Goal: Task Accomplishment & Management: Manage account settings

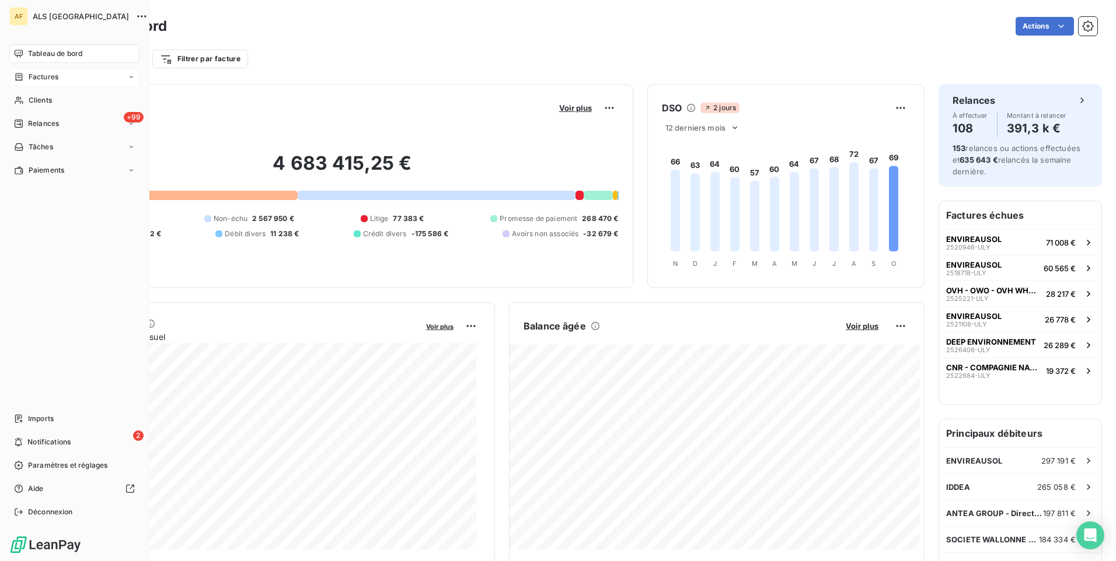
click at [36, 79] on span "Factures" at bounding box center [44, 77] width 30 height 11
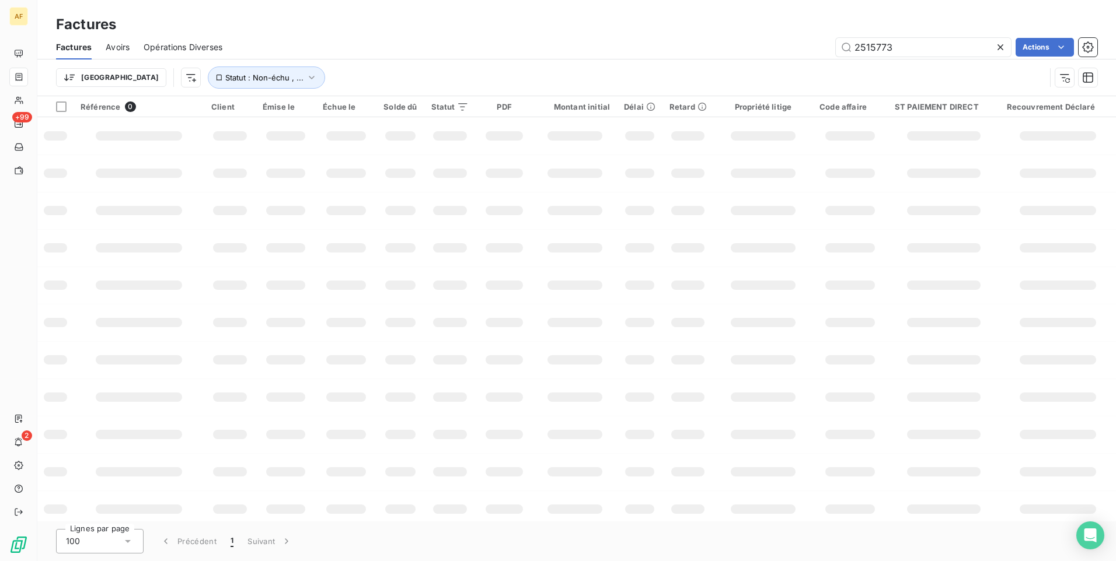
drag, startPoint x: 934, startPoint y: 47, endPoint x: 870, endPoint y: 54, distance: 64.0
click at [819, 49] on div "2515773 Actions" at bounding box center [666, 47] width 861 height 19
type input "2524092"
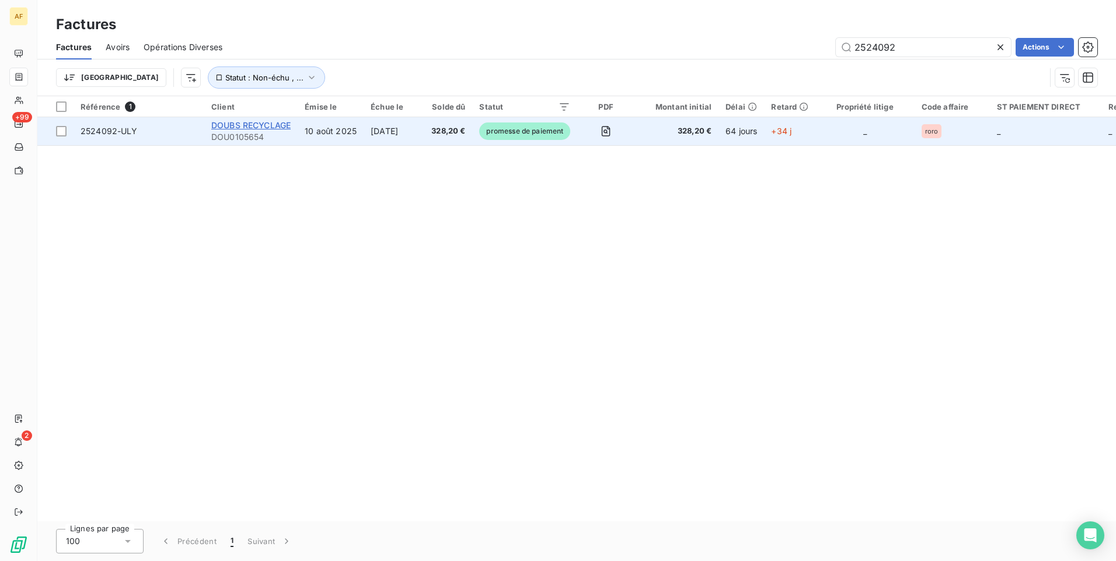
click at [285, 123] on span "DOUBS RECYCLAGE" at bounding box center [250, 125] width 79 height 10
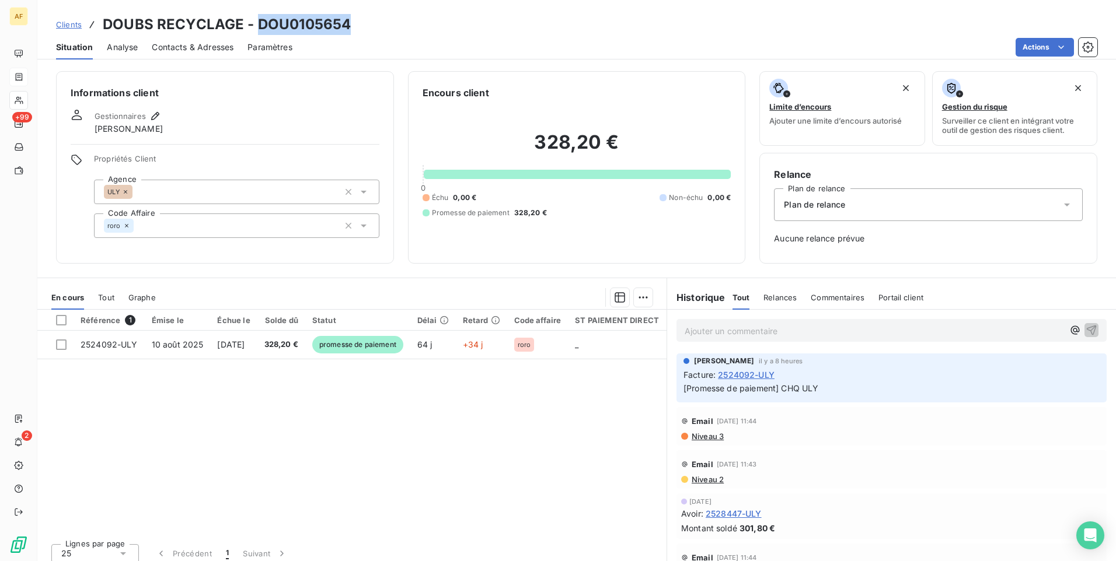
drag, startPoint x: 254, startPoint y: 22, endPoint x: 354, endPoint y: 24, distance: 99.2
click at [354, 24] on div "Clients DOUBS RECYCLAGE - DOU0105654" at bounding box center [576, 24] width 1078 height 21
drag, startPoint x: 354, startPoint y: 24, endPoint x: 333, endPoint y: 30, distance: 21.4
copy h3 "DOU0105654"
click at [65, 24] on span "Clients" at bounding box center [69, 24] width 26 height 9
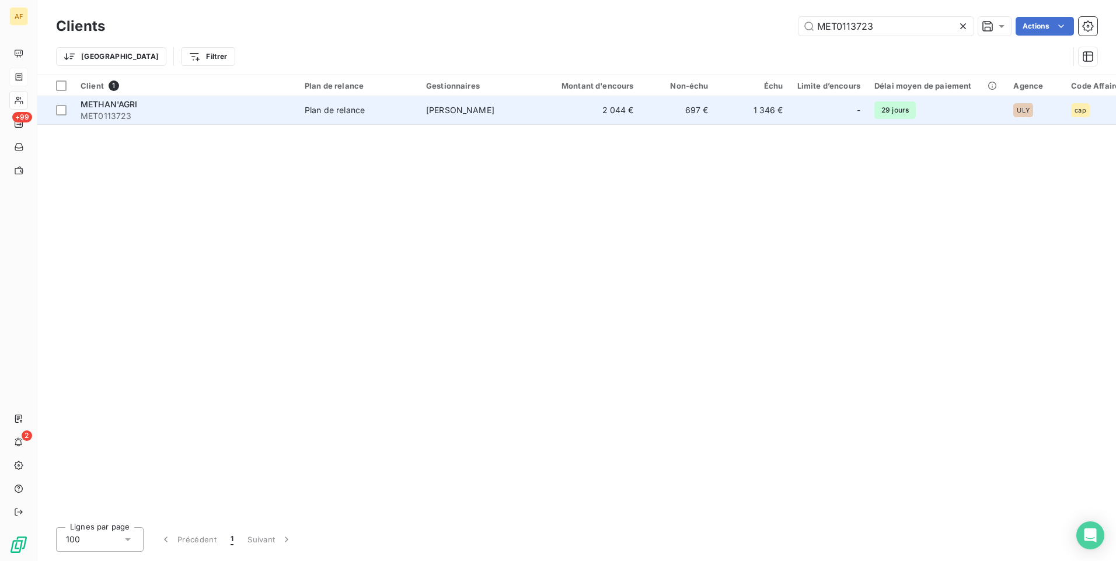
type input "MET0113723"
click at [105, 103] on span "METHAN'AGRI" at bounding box center [109, 104] width 57 height 10
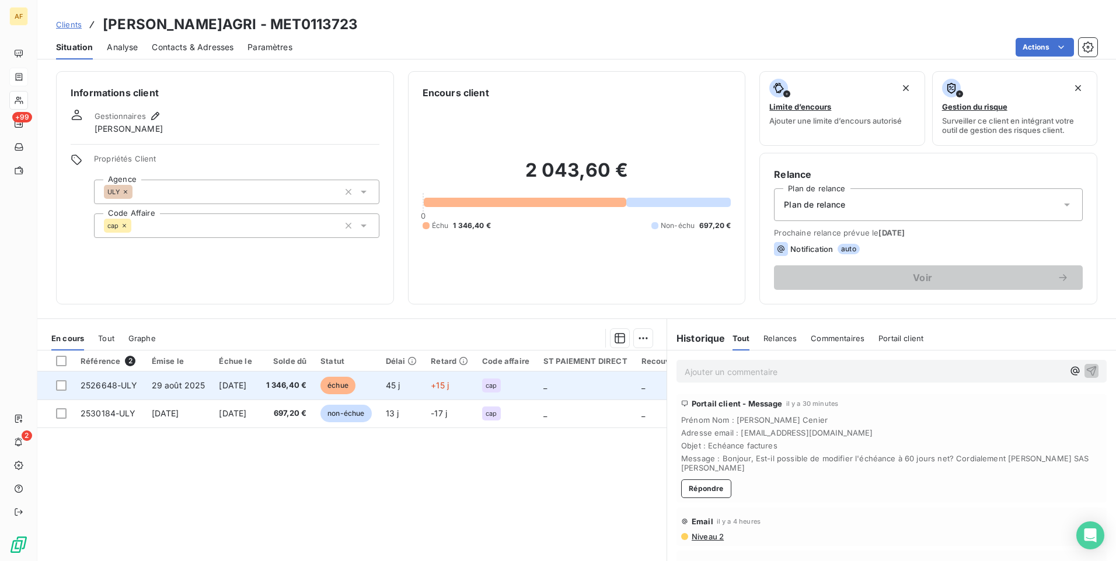
click at [100, 387] on span "2526648-ULY" at bounding box center [109, 385] width 57 height 10
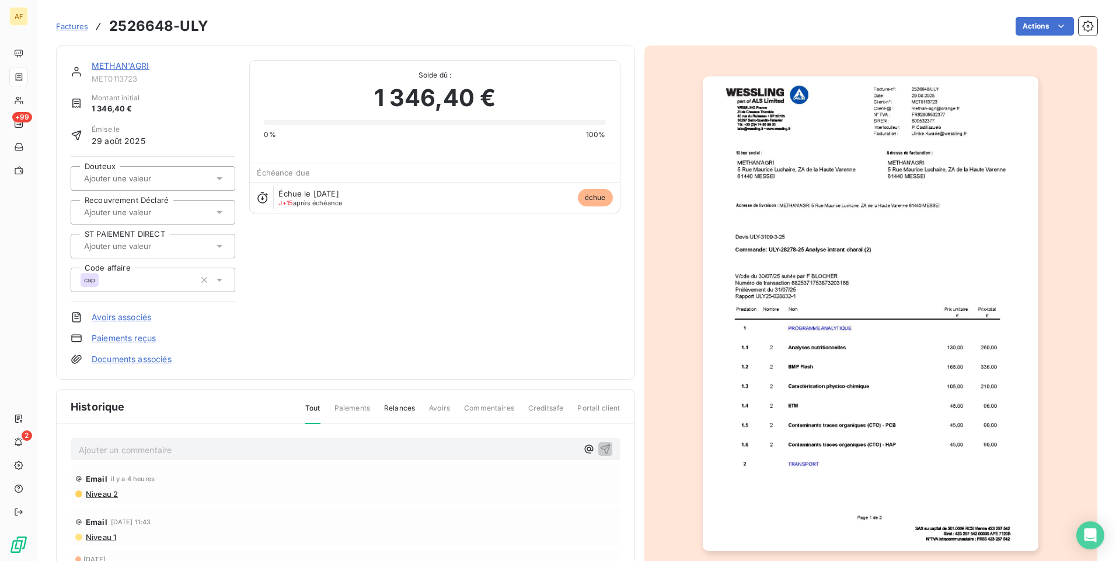
click at [117, 65] on link "METHAN'AGRI" at bounding box center [121, 66] width 58 height 10
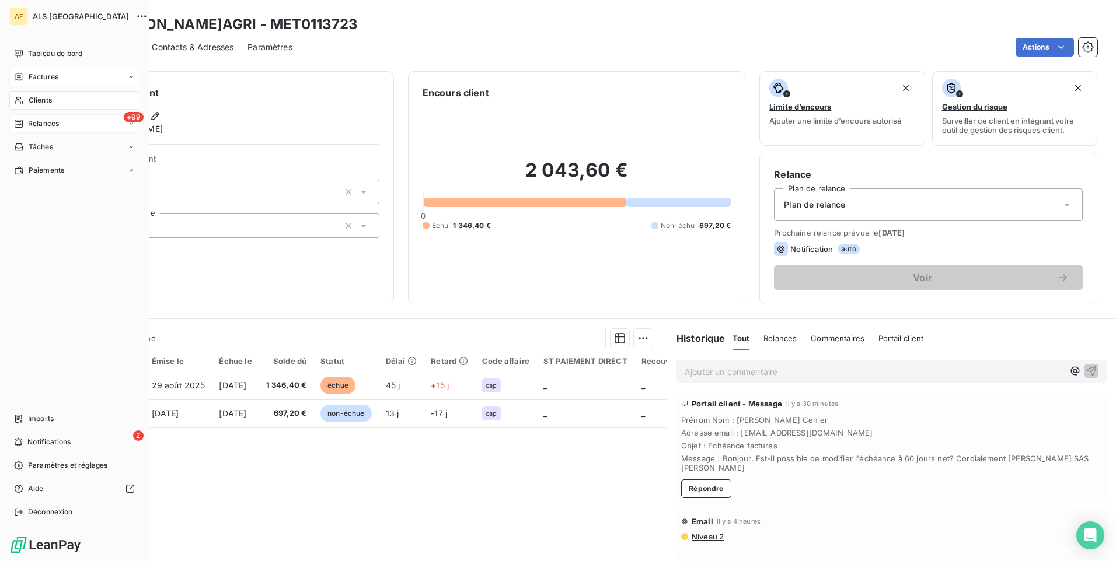
click at [58, 124] on span "Relances" at bounding box center [43, 123] width 31 height 11
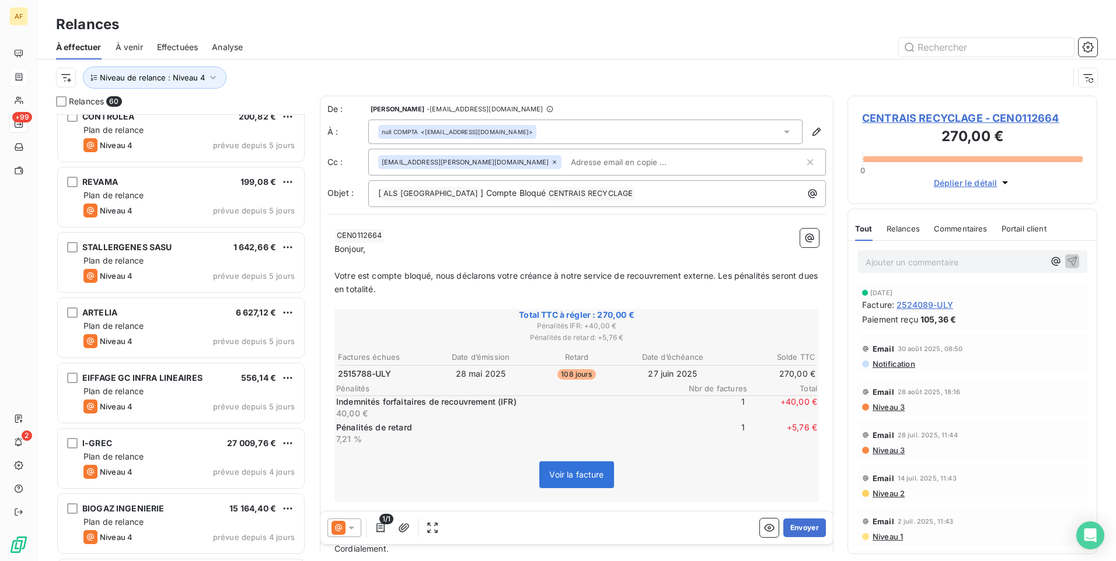
scroll to position [3474, 0]
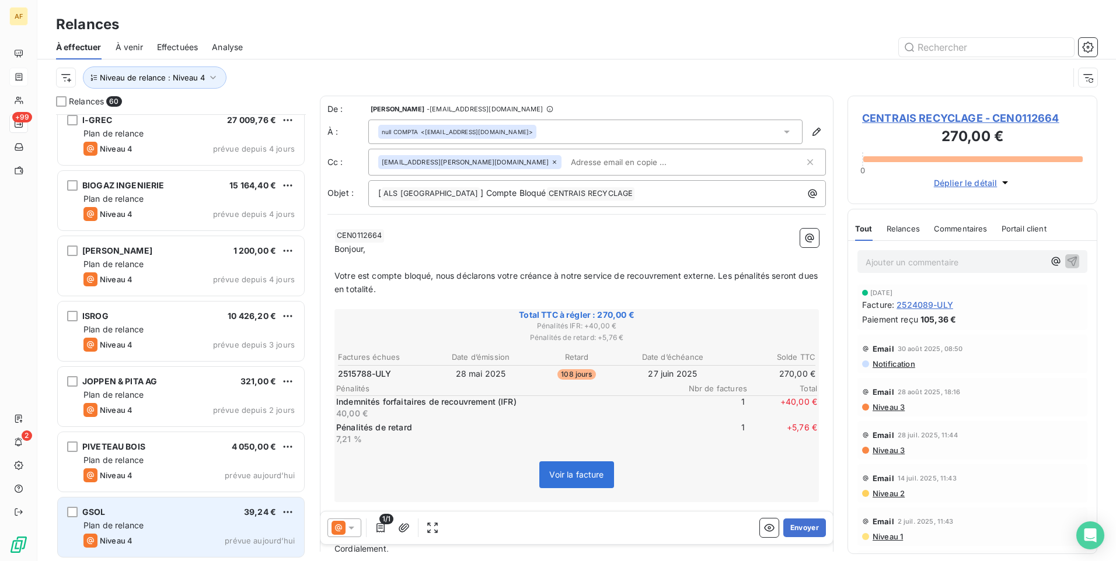
click at [200, 540] on div "Niveau 4 prévue aujourd’hui" at bounding box center [188, 541] width 211 height 14
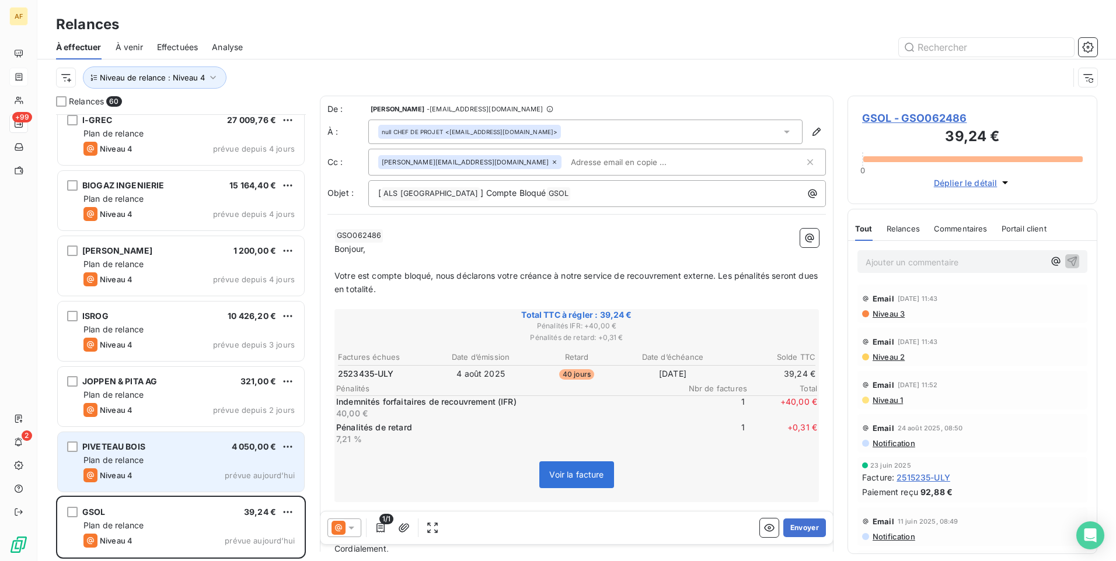
click at [186, 475] on div "Niveau 4 prévue aujourd’hui" at bounding box center [188, 476] width 211 height 14
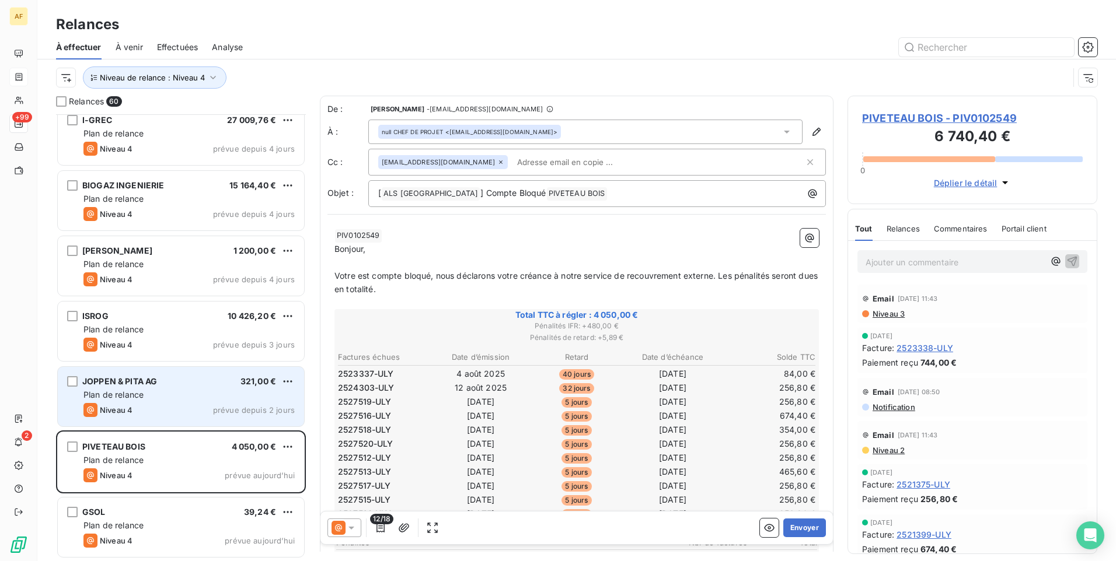
click at [196, 410] on div "Niveau 4 prévue depuis 2 jours" at bounding box center [188, 410] width 211 height 14
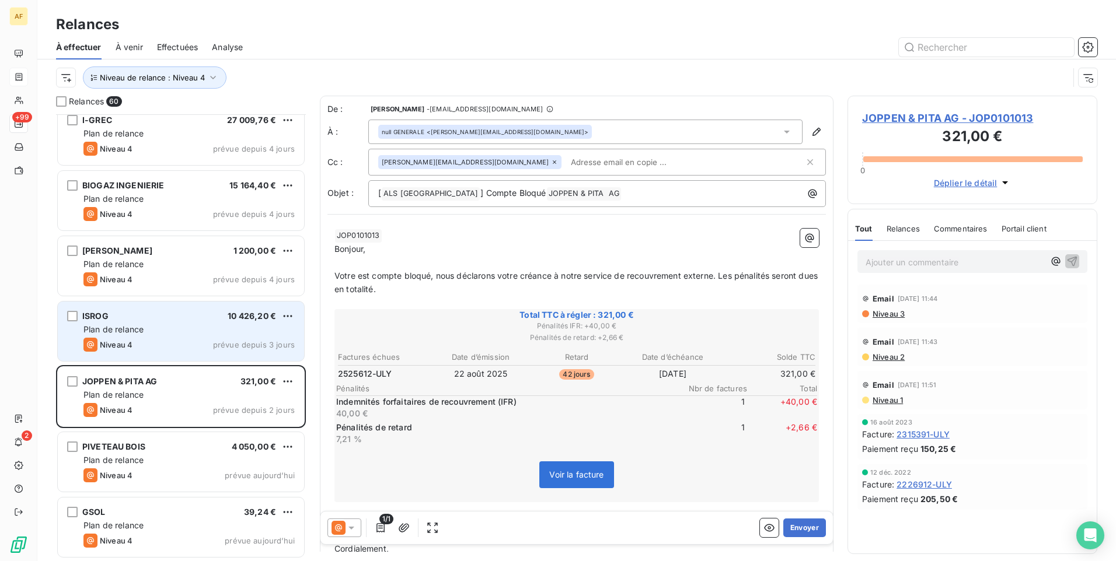
click at [197, 345] on div "Niveau 4 prévue depuis 3 jours" at bounding box center [188, 345] width 211 height 14
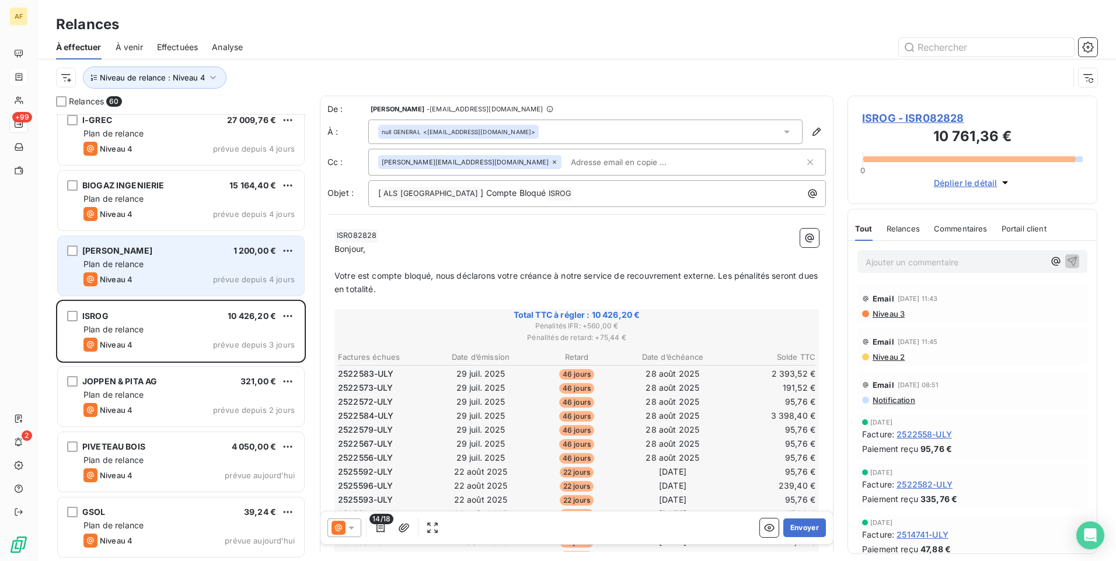
click at [188, 284] on div "Niveau 4 prévue depuis 4 jours" at bounding box center [188, 279] width 211 height 14
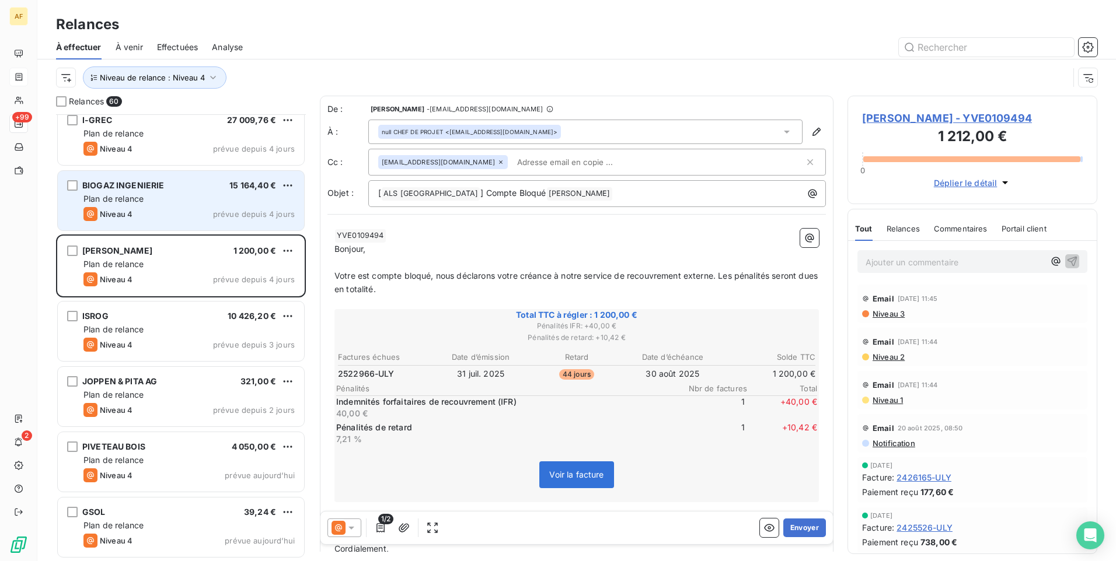
click at [201, 209] on div "Niveau 4 prévue depuis 4 jours" at bounding box center [188, 214] width 211 height 14
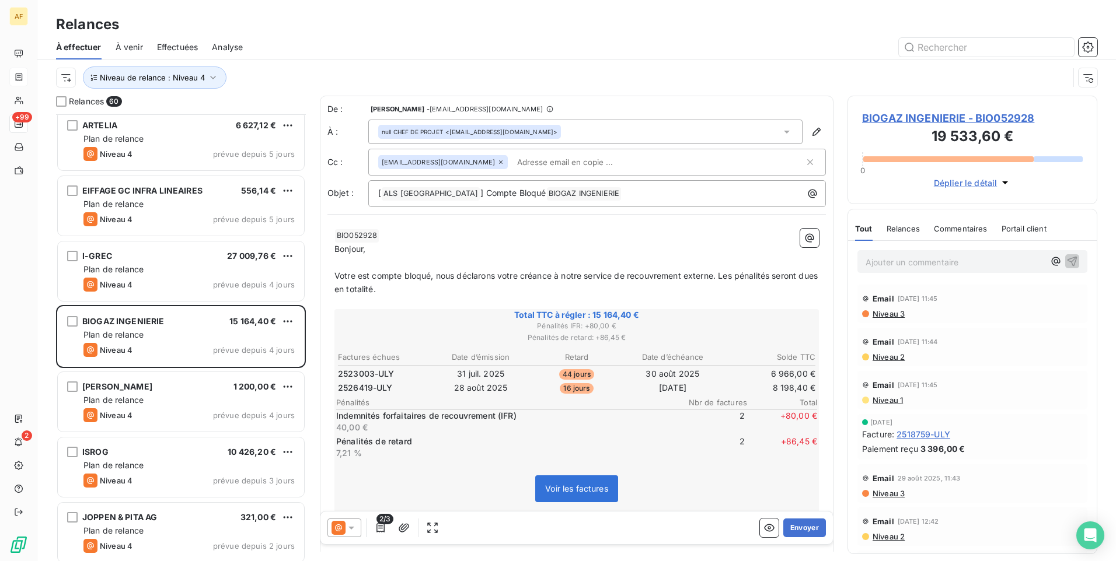
scroll to position [3299, 0]
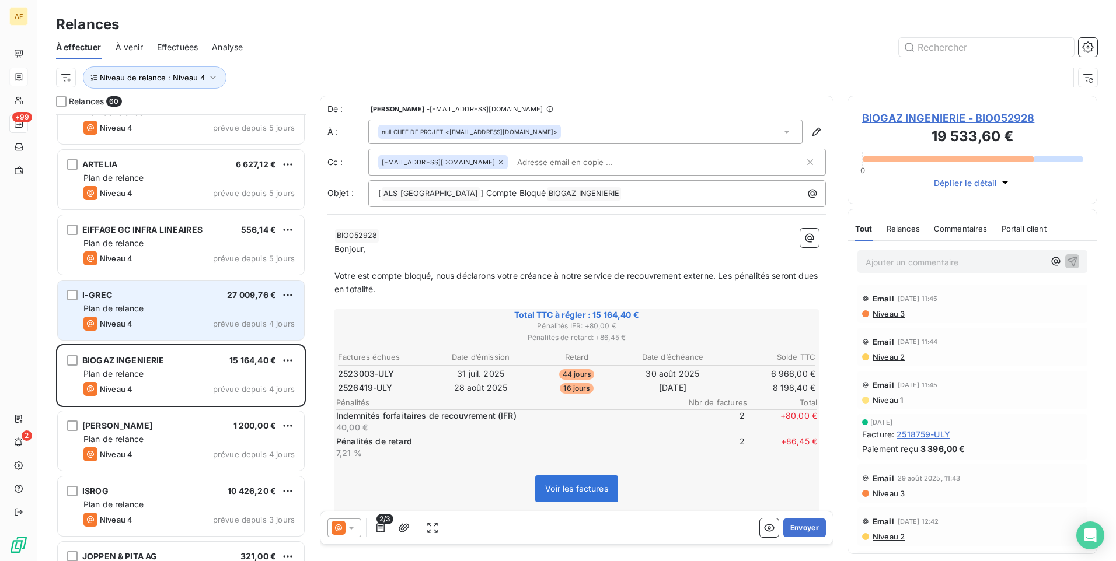
click at [158, 315] on div "I-GREC 27 009,76 € Plan de relance Niveau 4 prévue depuis 4 jours" at bounding box center [181, 311] width 246 height 60
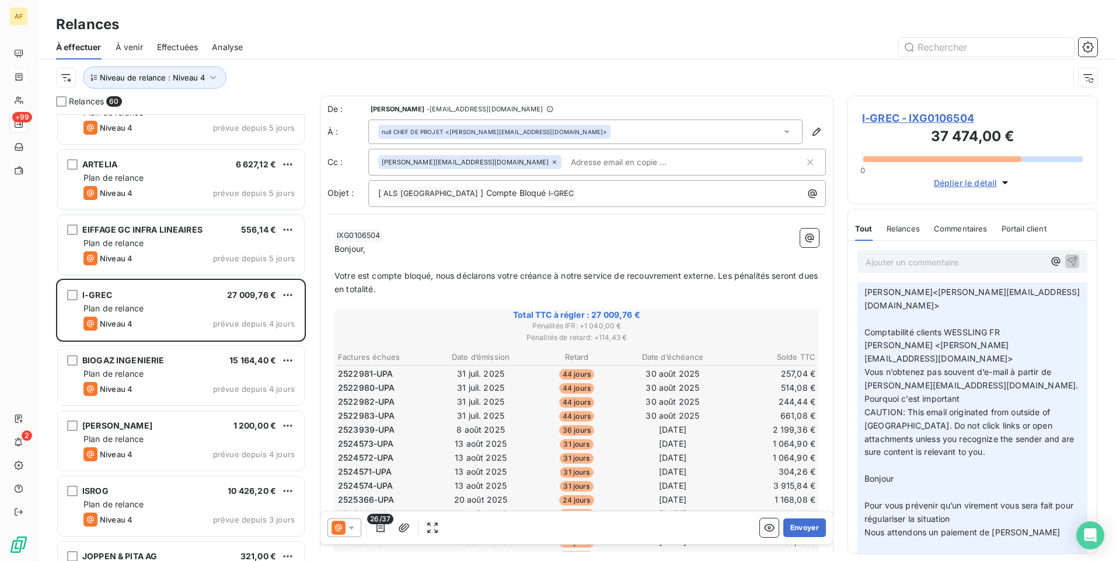
scroll to position [58, 0]
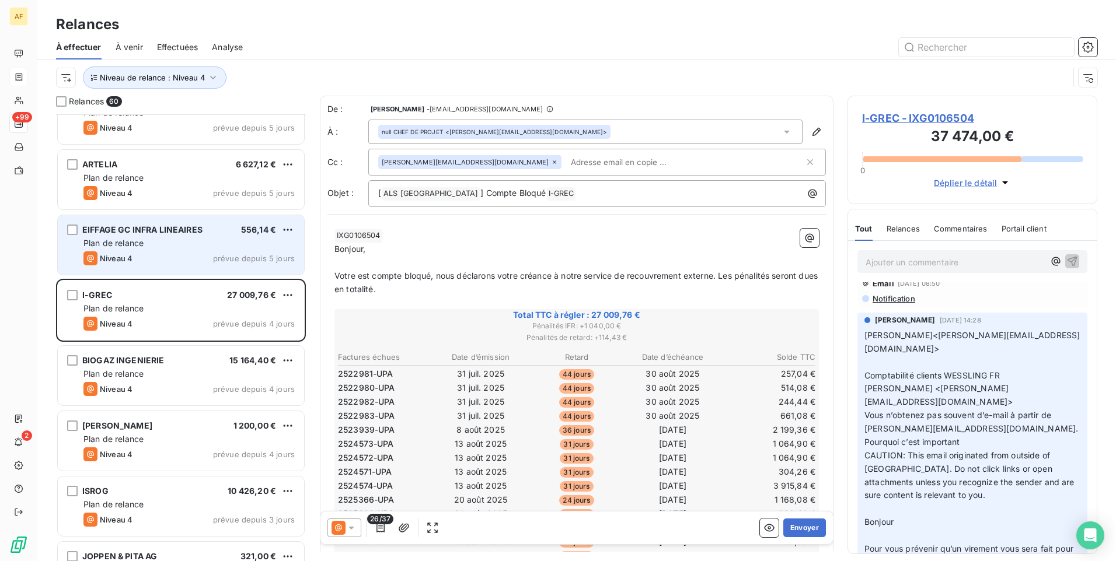
click at [187, 254] on div "Niveau 4 prévue depuis 5 jours" at bounding box center [188, 258] width 211 height 14
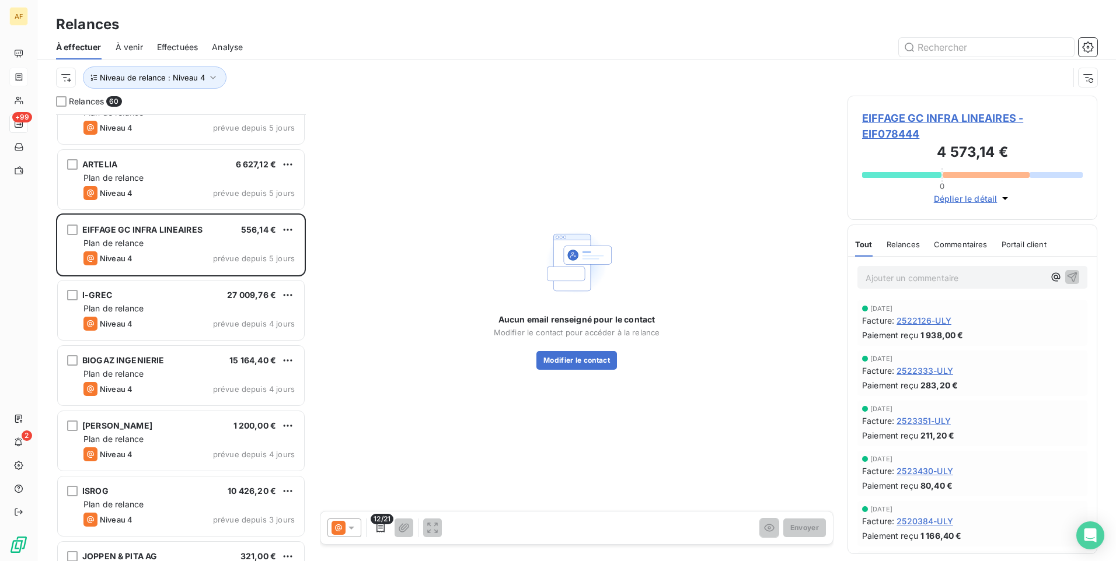
click at [893, 118] on span "EIFFAGE GC INFRA LINEAIRES - EIF078444" at bounding box center [972, 126] width 221 height 32
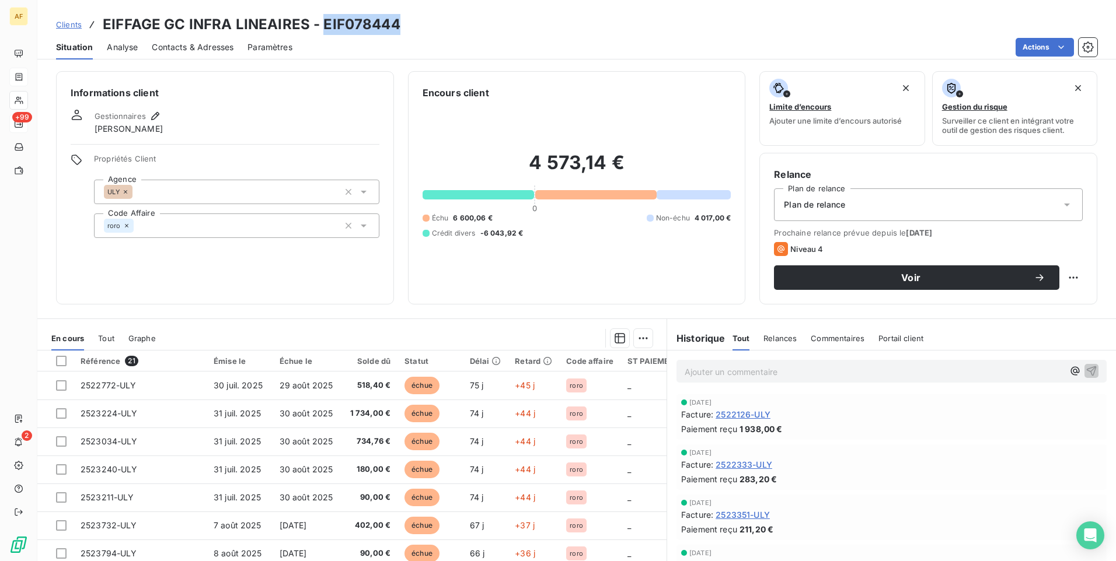
drag, startPoint x: 321, startPoint y: 22, endPoint x: 400, endPoint y: 24, distance: 78.2
click at [400, 24] on div "Clients EIFFAGE GC INFRA LINEAIRES - EIF078444" at bounding box center [576, 24] width 1078 height 21
drag, startPoint x: 400, startPoint y: 24, endPoint x: 372, endPoint y: 23, distance: 28.0
copy h3 "EIF078444"
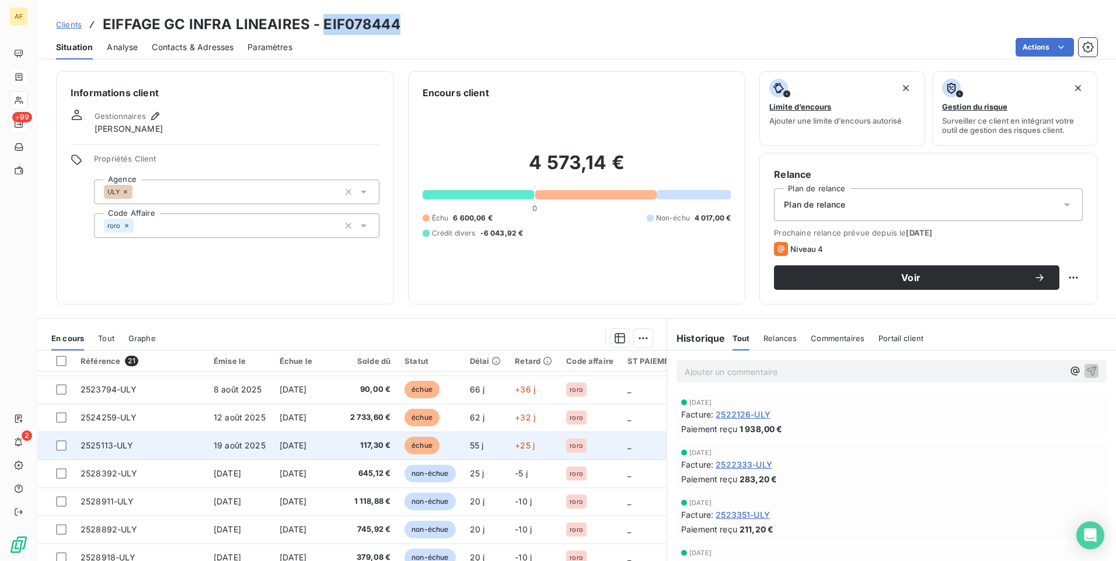
scroll to position [175, 0]
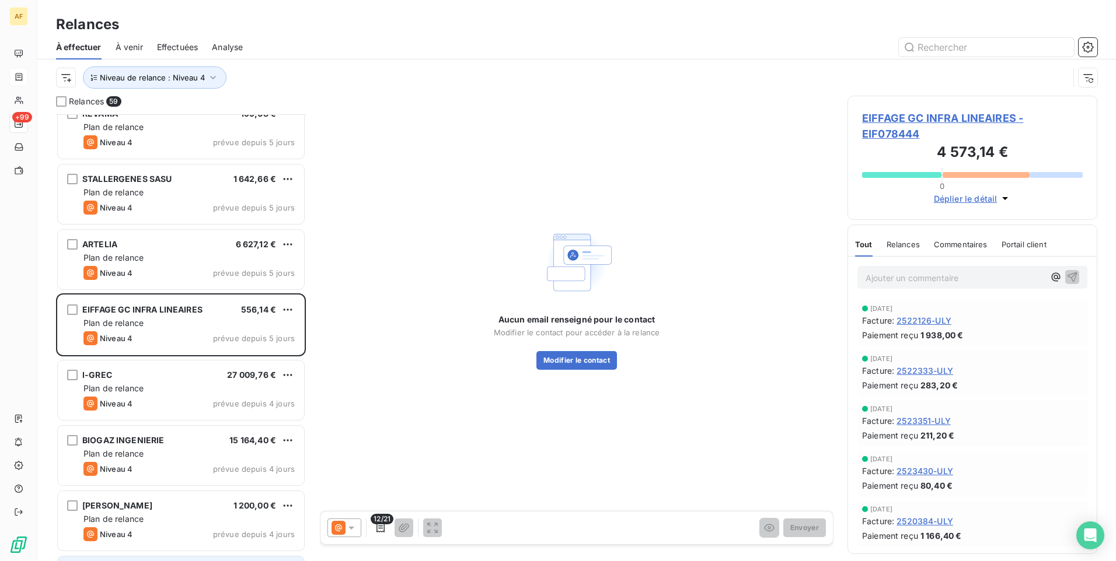
scroll to position [3151, 0]
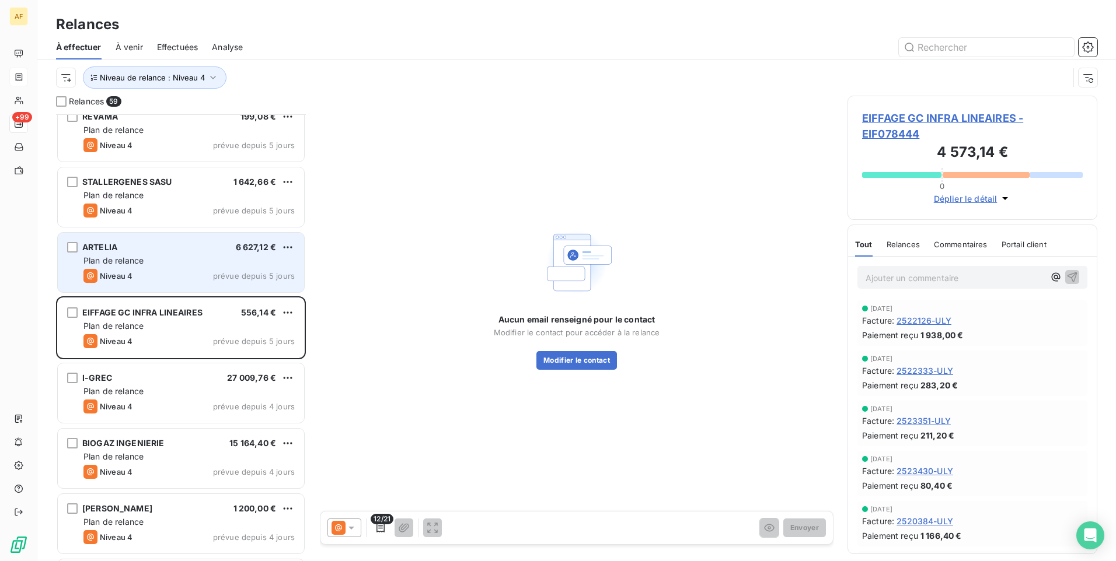
click at [160, 279] on div "Niveau 4 prévue depuis 5 jours" at bounding box center [188, 276] width 211 height 14
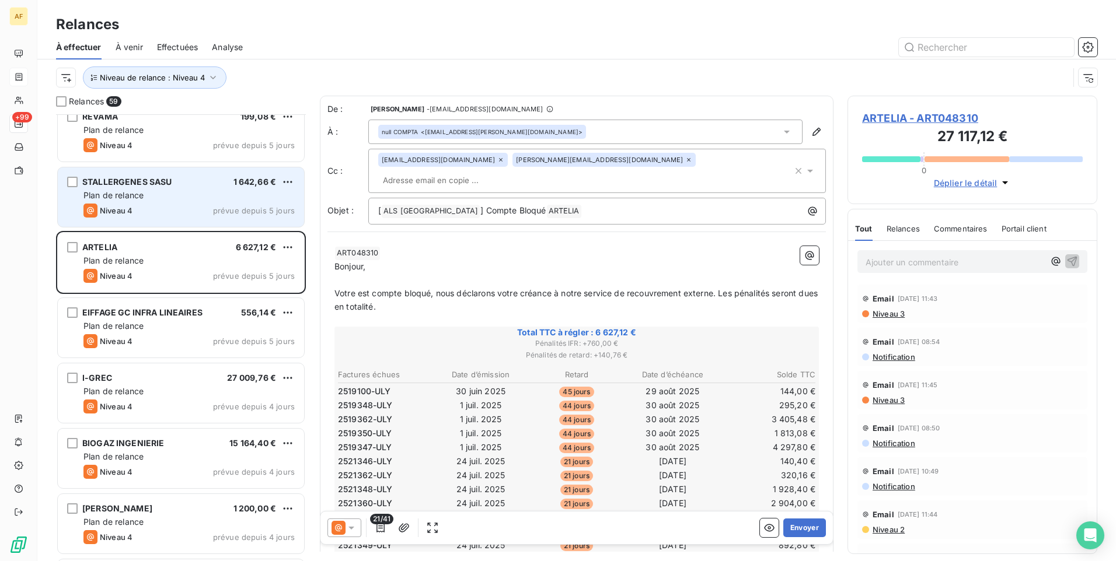
click at [152, 206] on div "Niveau 4 prévue depuis 5 jours" at bounding box center [188, 211] width 211 height 14
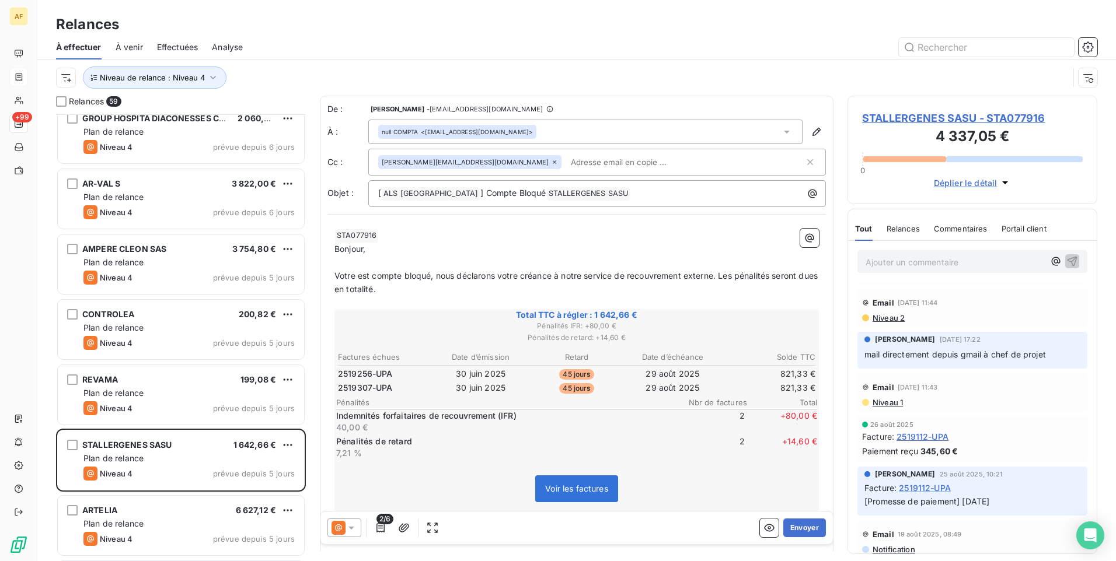
scroll to position [2860, 0]
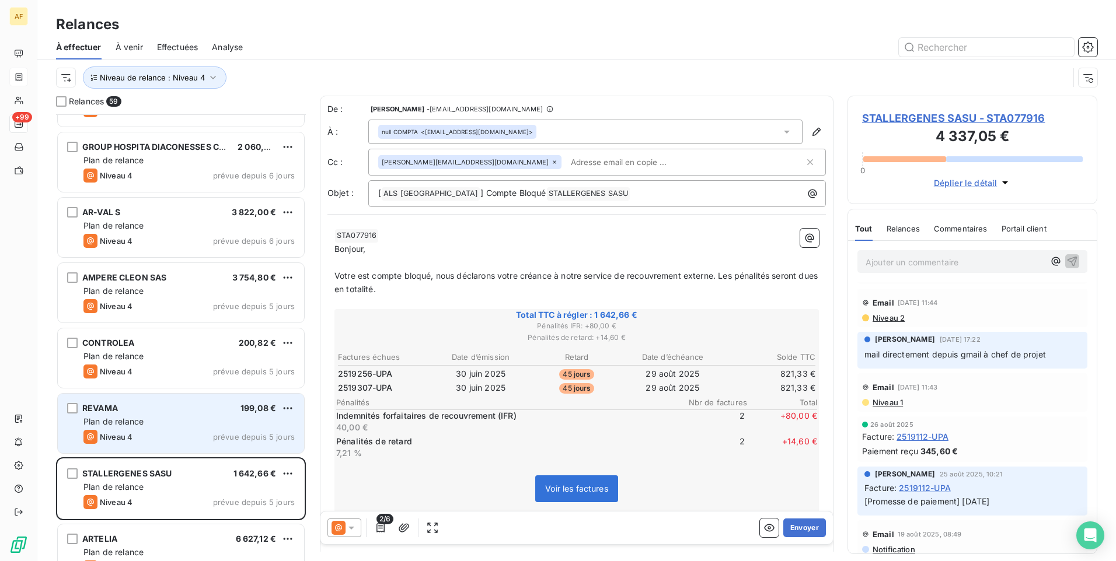
click at [187, 408] on div "REVAMA 199,08 €" at bounding box center [188, 408] width 211 height 11
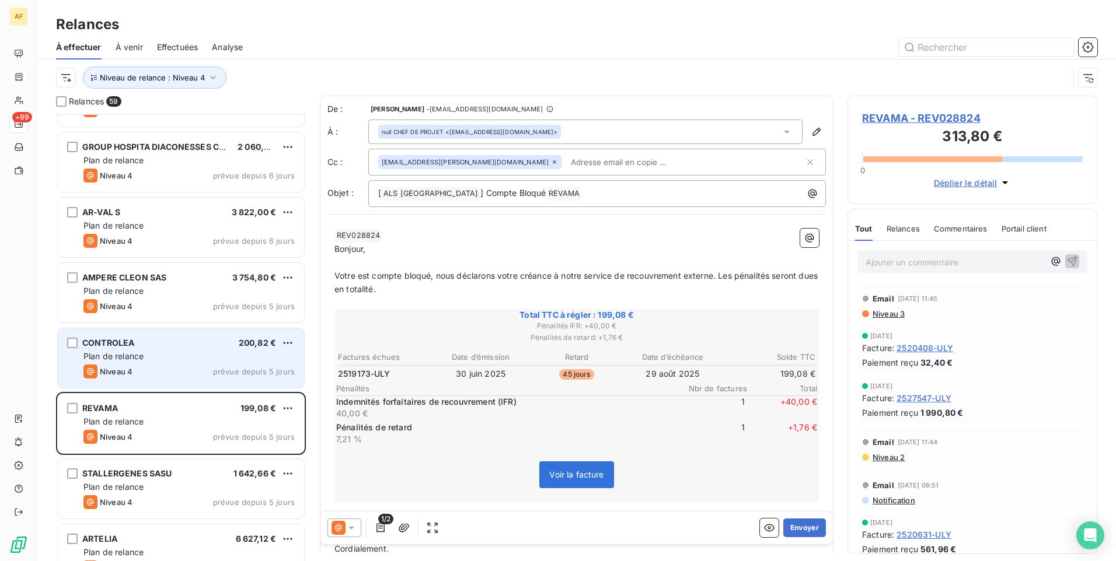
click at [192, 365] on div "Niveau 4 prévue depuis 5 jours" at bounding box center [188, 372] width 211 height 14
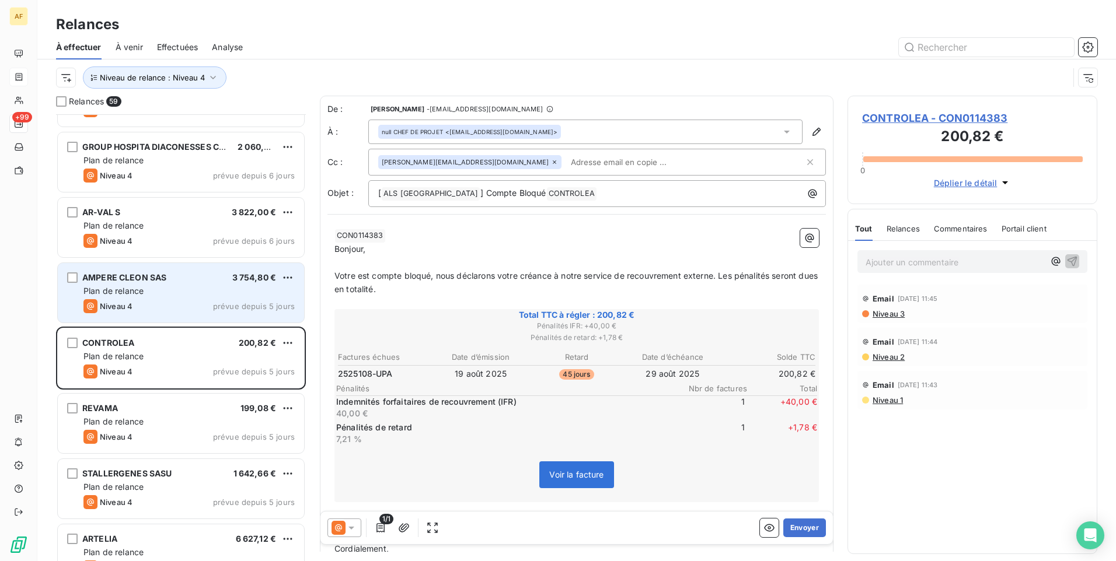
click at [213, 297] on div "AMPERE CLEON SAS 3 754,80 € Plan de relance Niveau 4 prévue depuis 5 jours" at bounding box center [181, 293] width 246 height 60
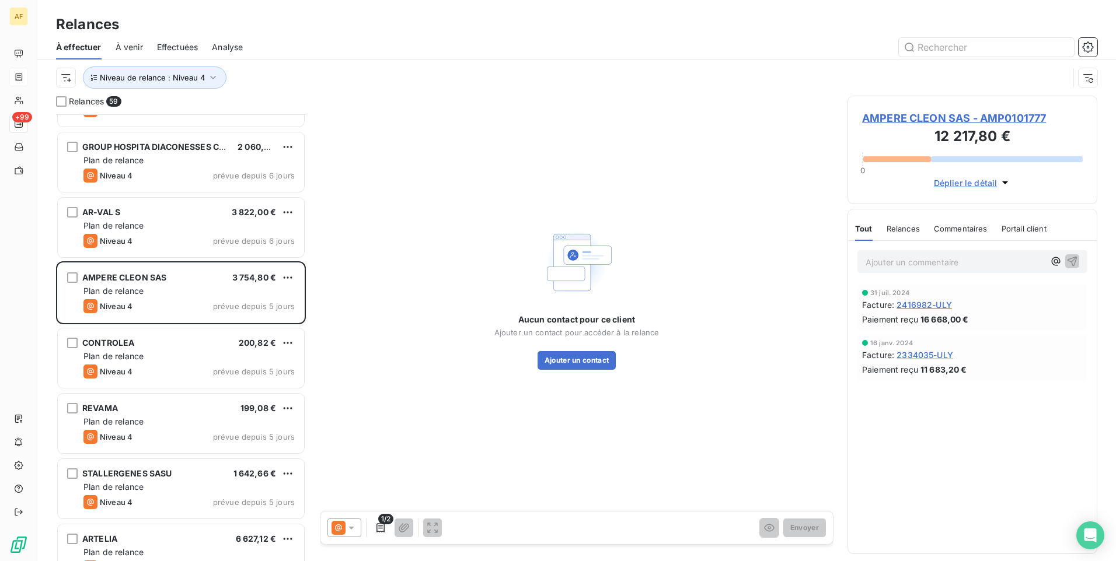
click at [916, 119] on span "AMPERE CLEON SAS - AMP0101777" at bounding box center [972, 118] width 221 height 16
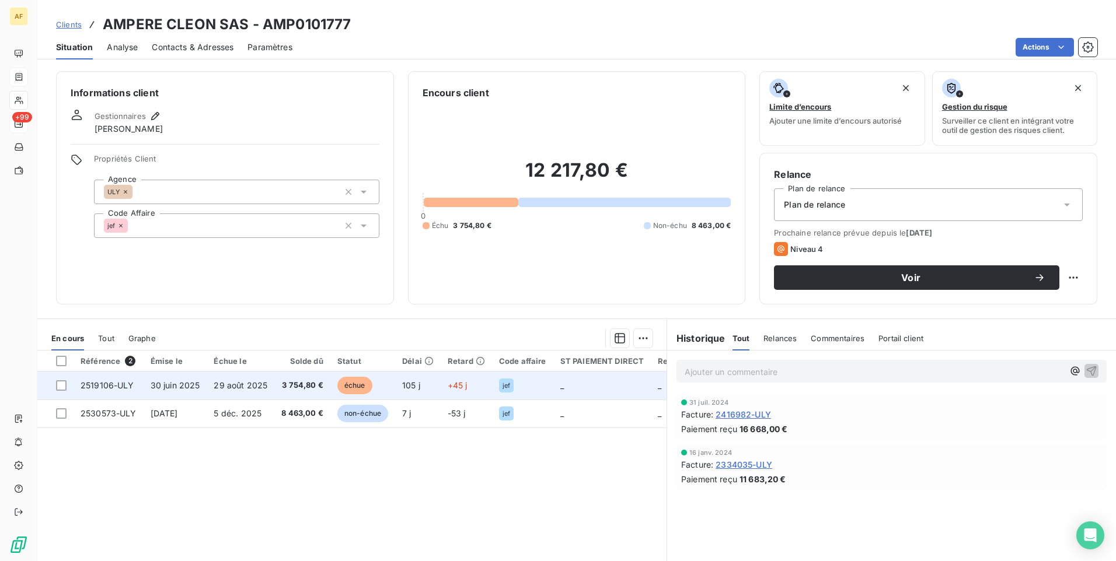
click at [104, 386] on span "2519106-ULY" at bounding box center [108, 385] width 54 height 10
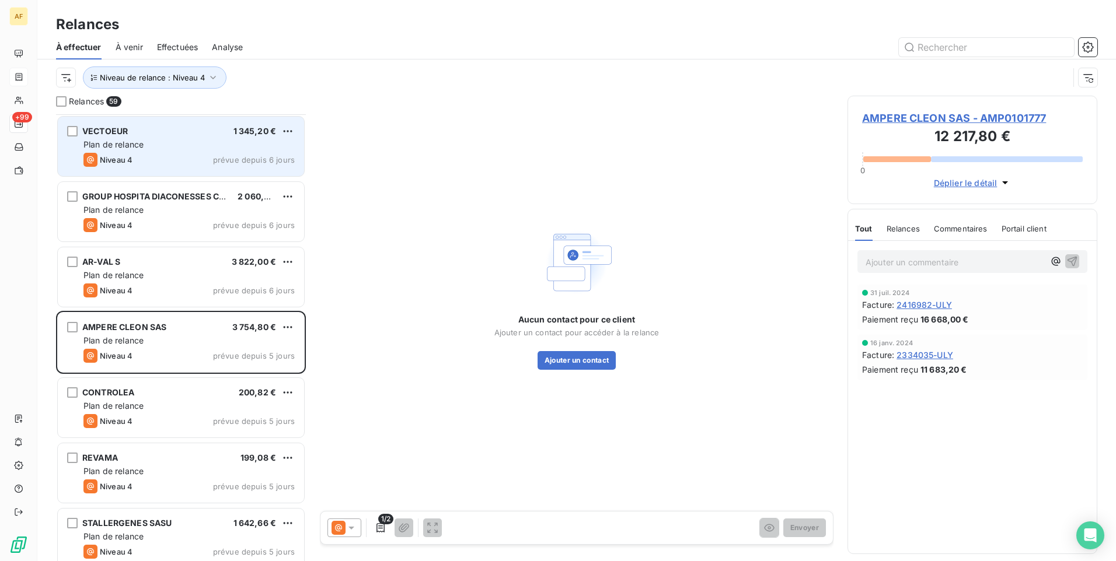
scroll to position [2860, 0]
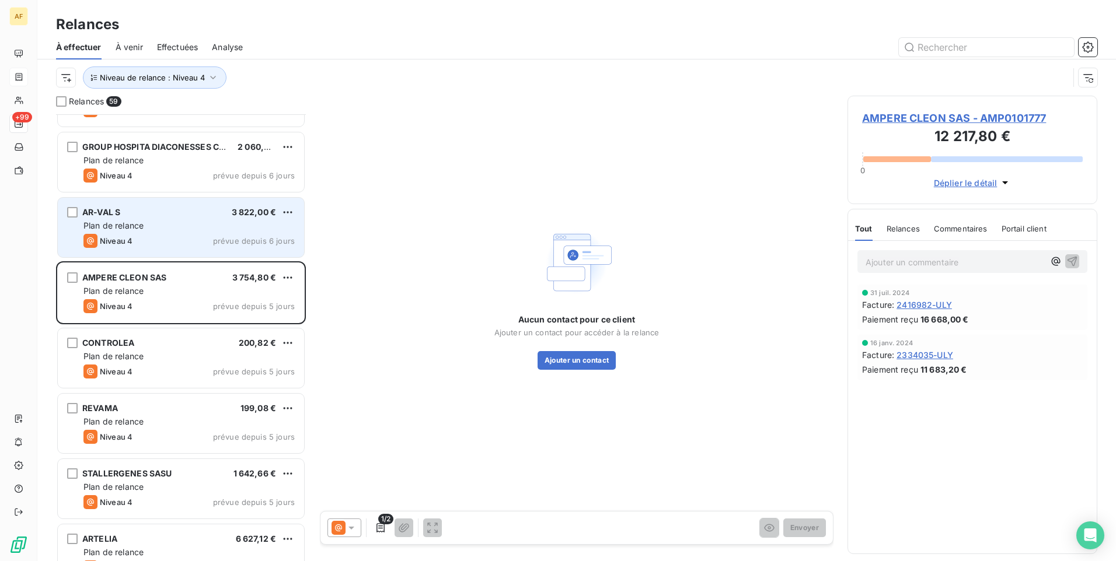
click at [205, 249] on div "AR-VAL S 3 822,00 € Plan de relance Niveau 4 prévue depuis 6 jours" at bounding box center [181, 228] width 246 height 60
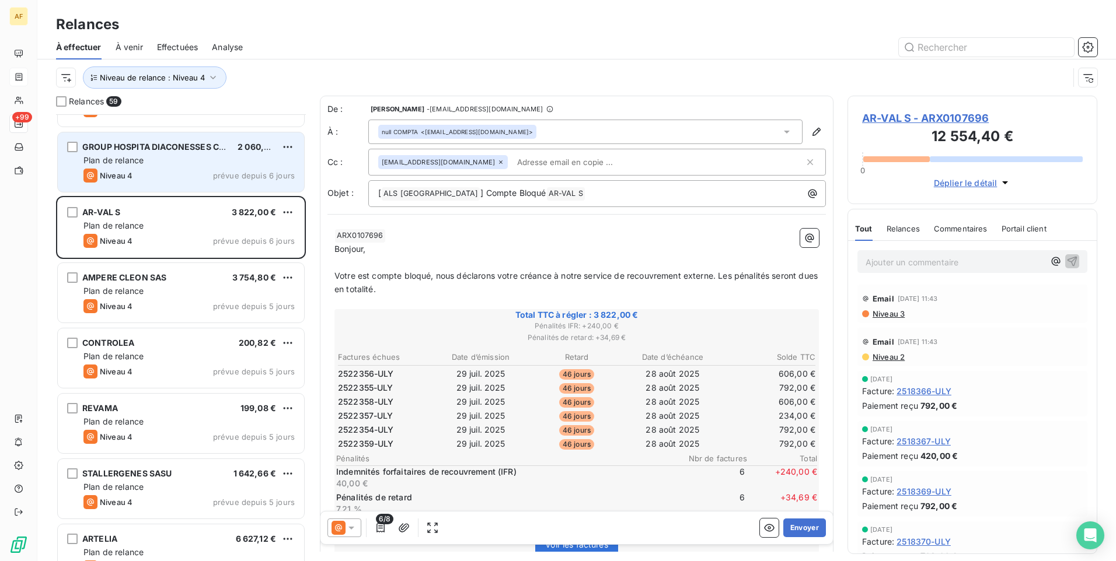
click at [179, 171] on div "Niveau 4 prévue depuis 6 jours" at bounding box center [188, 176] width 211 height 14
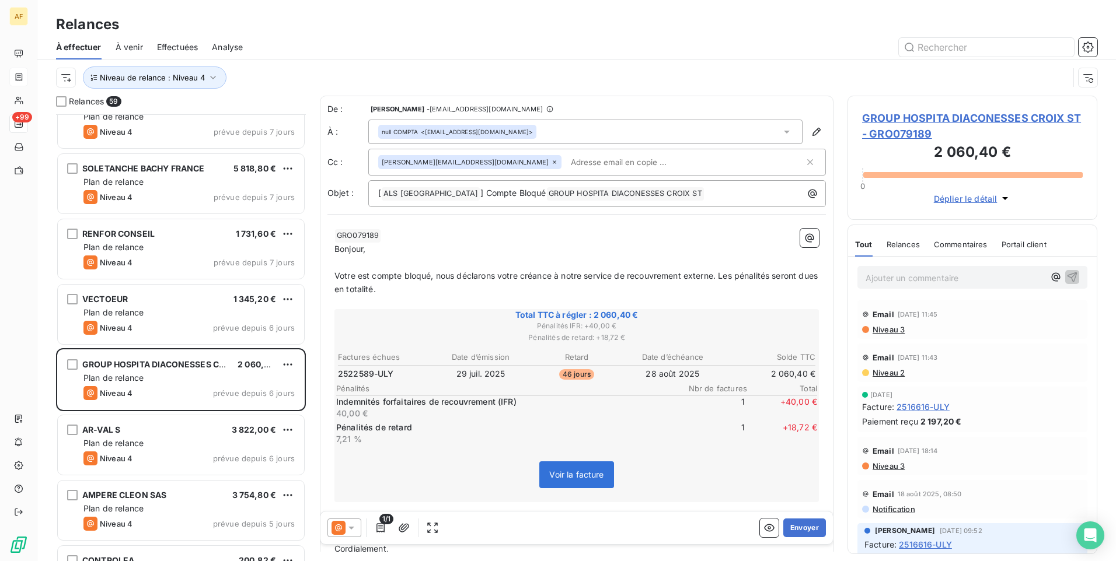
scroll to position [2626, 0]
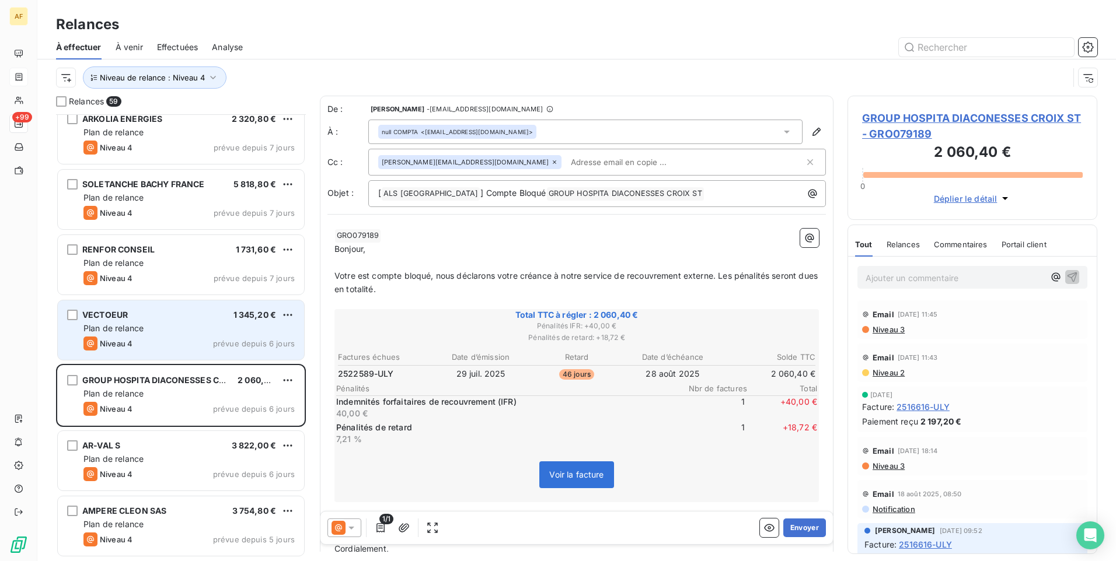
click at [190, 341] on div "Niveau 4 prévue depuis 6 jours" at bounding box center [188, 344] width 211 height 14
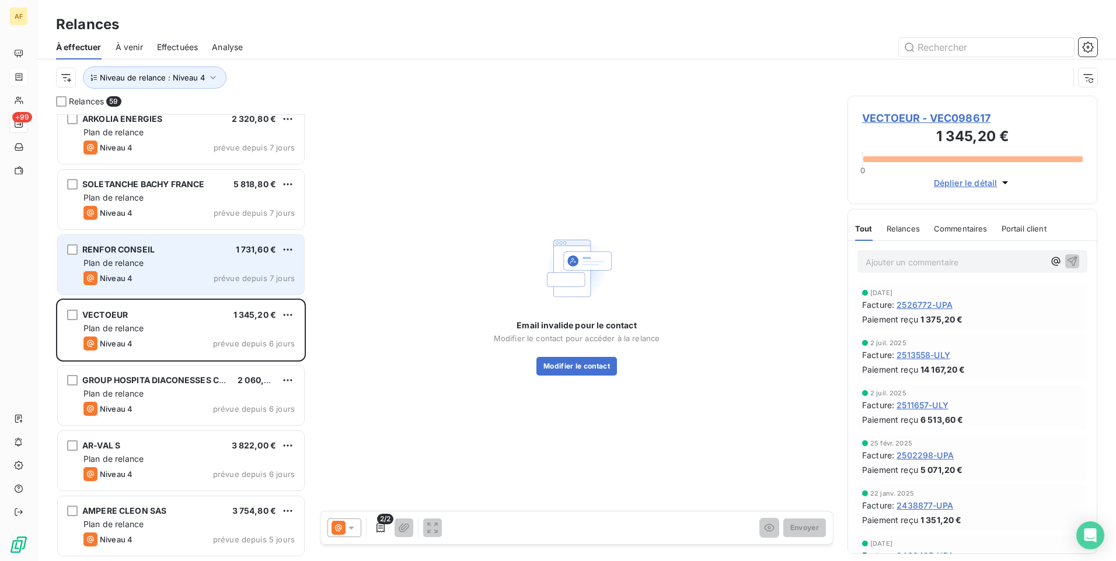
click at [179, 287] on div "RENFOR CONSEIL 1 731,60 € Plan de relance Niveau 4 prévue depuis 7 jours" at bounding box center [181, 265] width 246 height 60
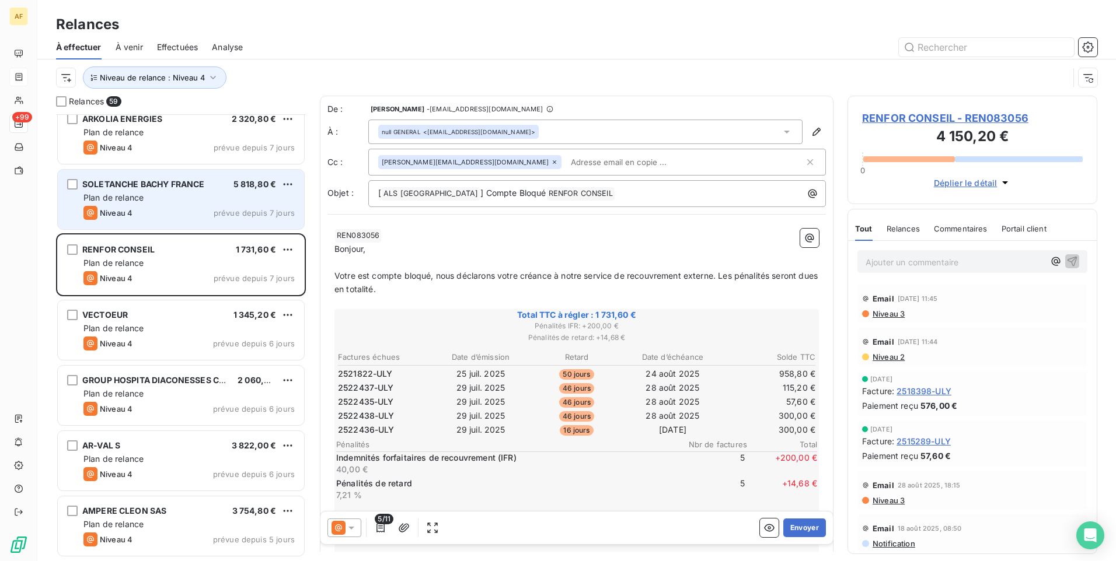
click at [151, 214] on div "Niveau 4 prévue depuis 7 jours" at bounding box center [188, 213] width 211 height 14
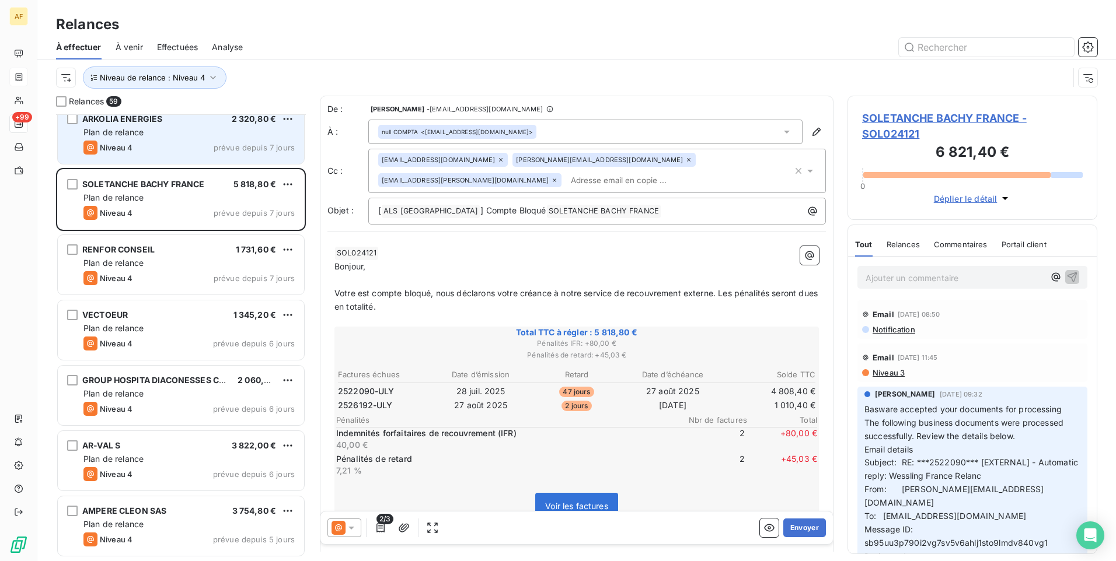
click at [170, 144] on div "Niveau 4 prévue depuis 7 jours" at bounding box center [188, 148] width 211 height 14
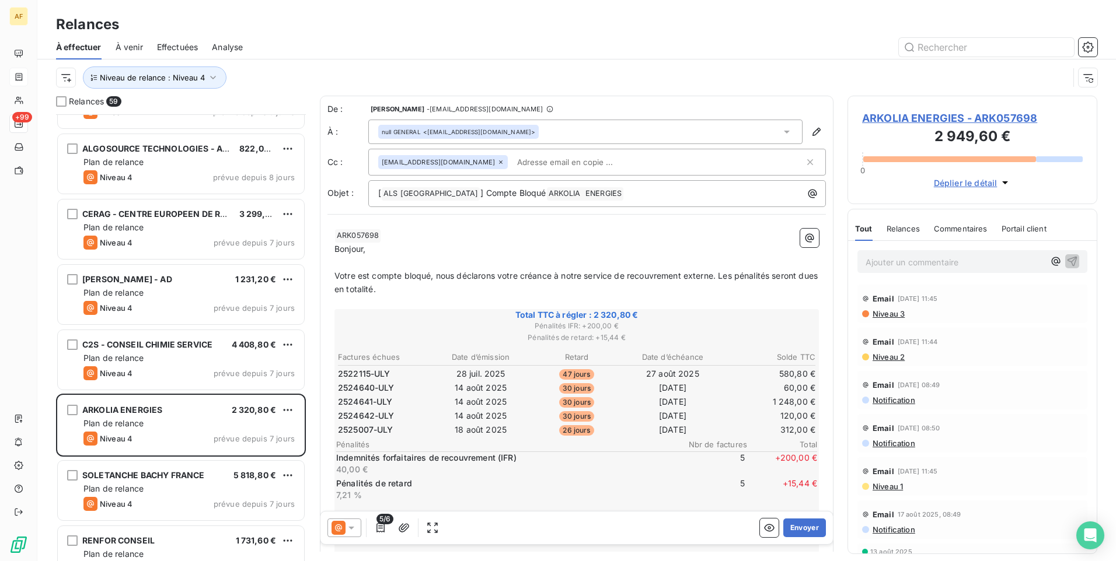
scroll to position [2334, 0]
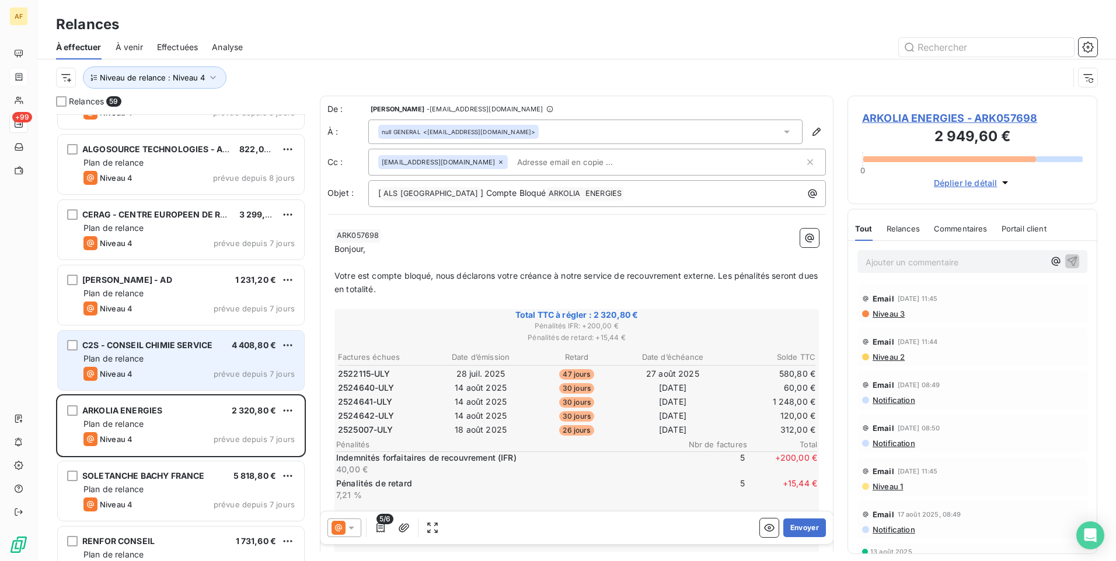
click at [200, 366] on div "C2S - CONSEIL CHIMIE SERVICE 4 408,80 € Plan de relance Niveau 4 prévue depuis …" at bounding box center [181, 361] width 246 height 60
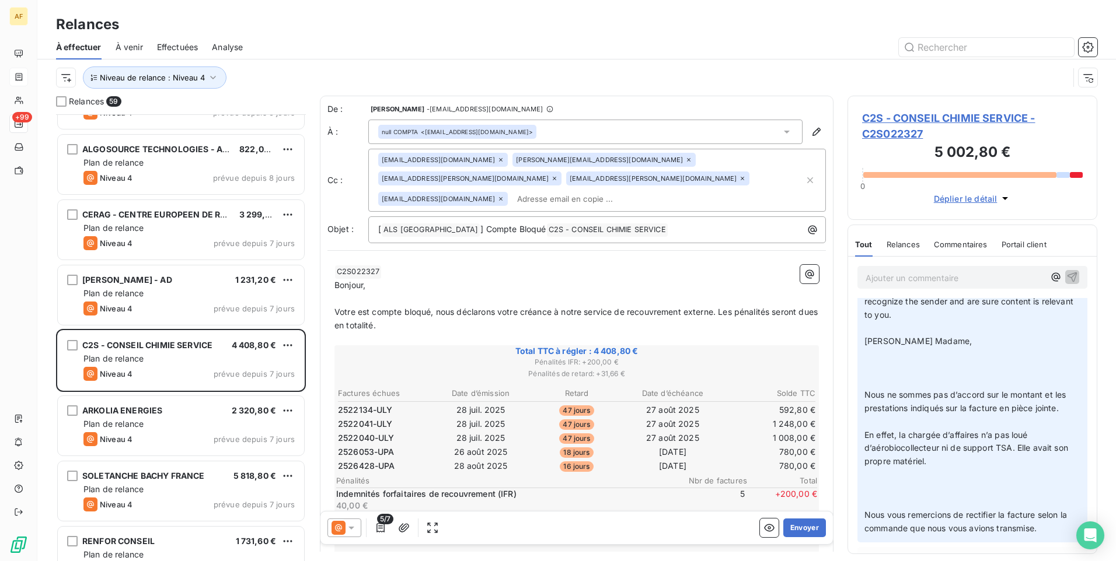
scroll to position [175, 0]
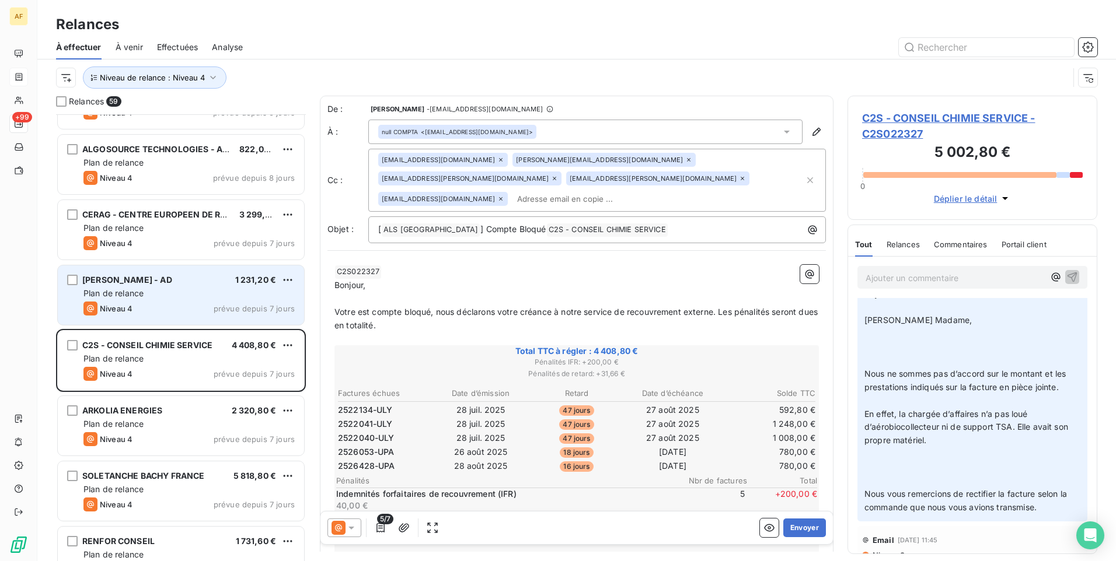
click at [171, 303] on div "Niveau 4 prévue depuis 7 jours" at bounding box center [188, 309] width 211 height 14
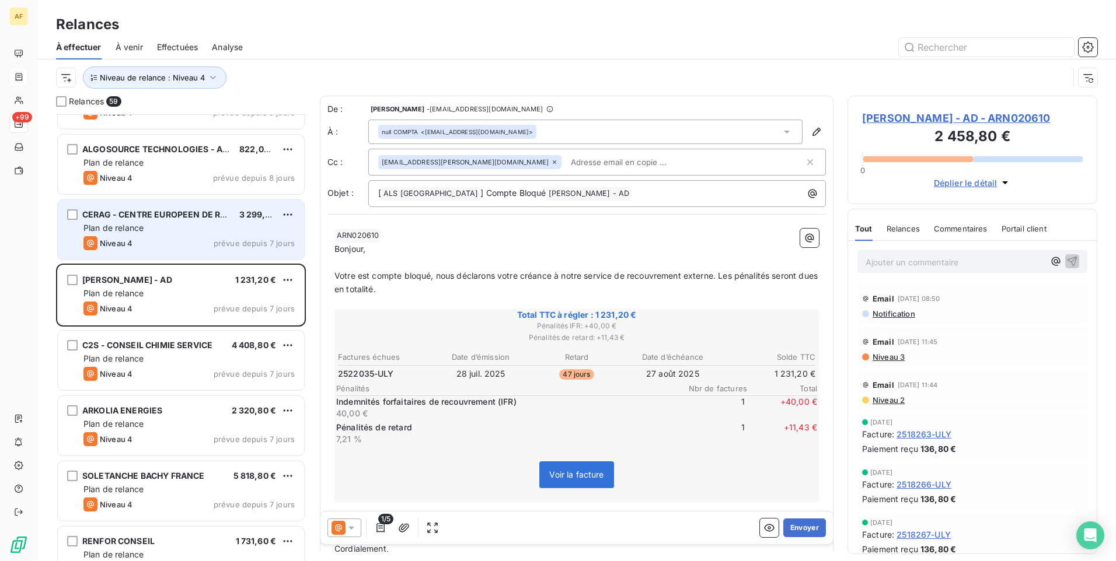
click at [180, 229] on div "Plan de relance" at bounding box center [188, 228] width 211 height 12
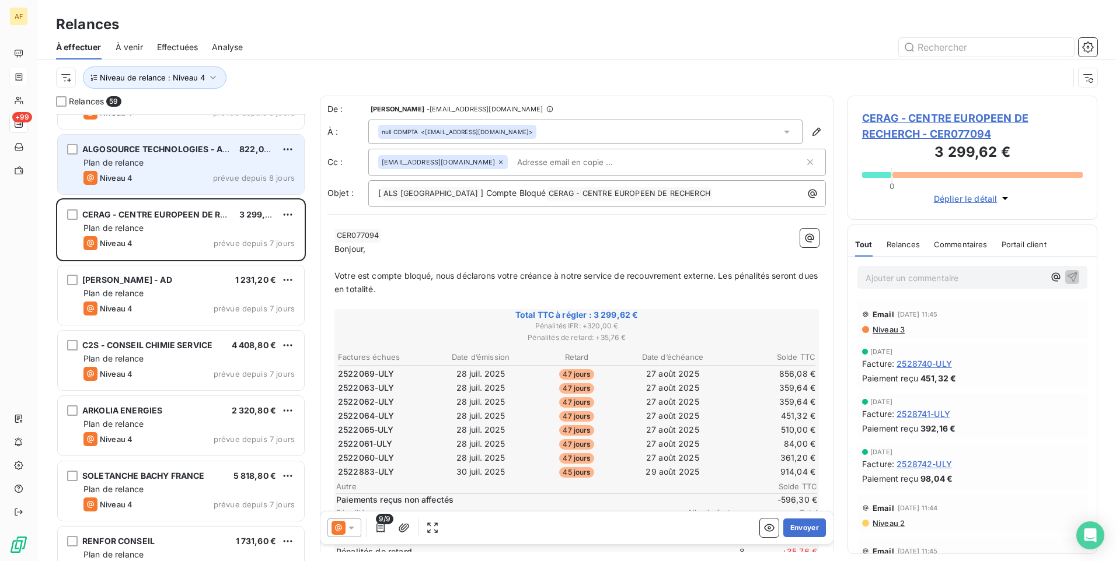
click at [204, 177] on div "Niveau 4 prévue depuis 8 jours" at bounding box center [188, 178] width 211 height 14
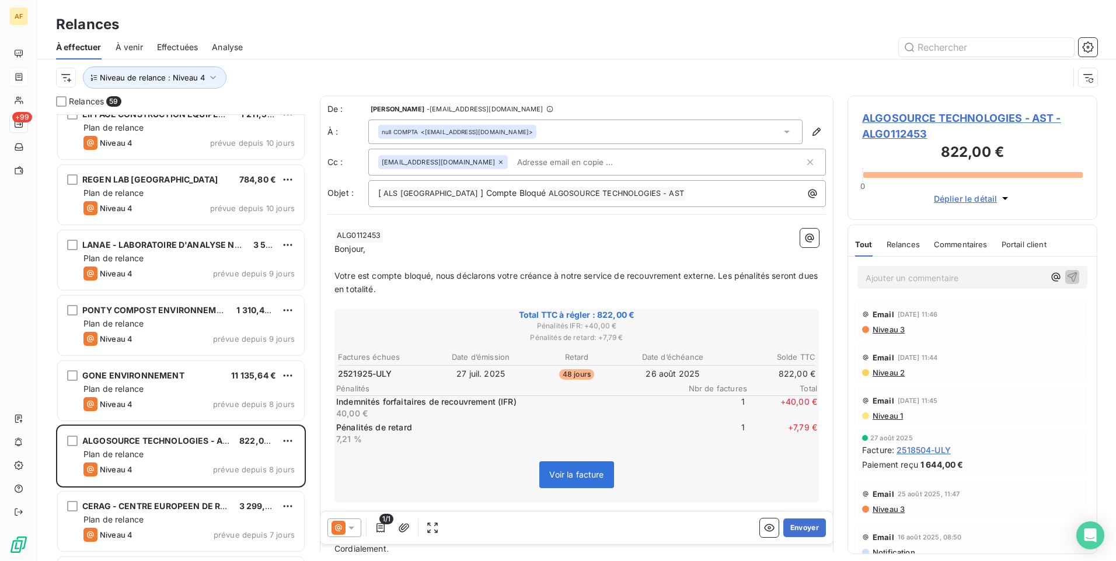
scroll to position [1751, 0]
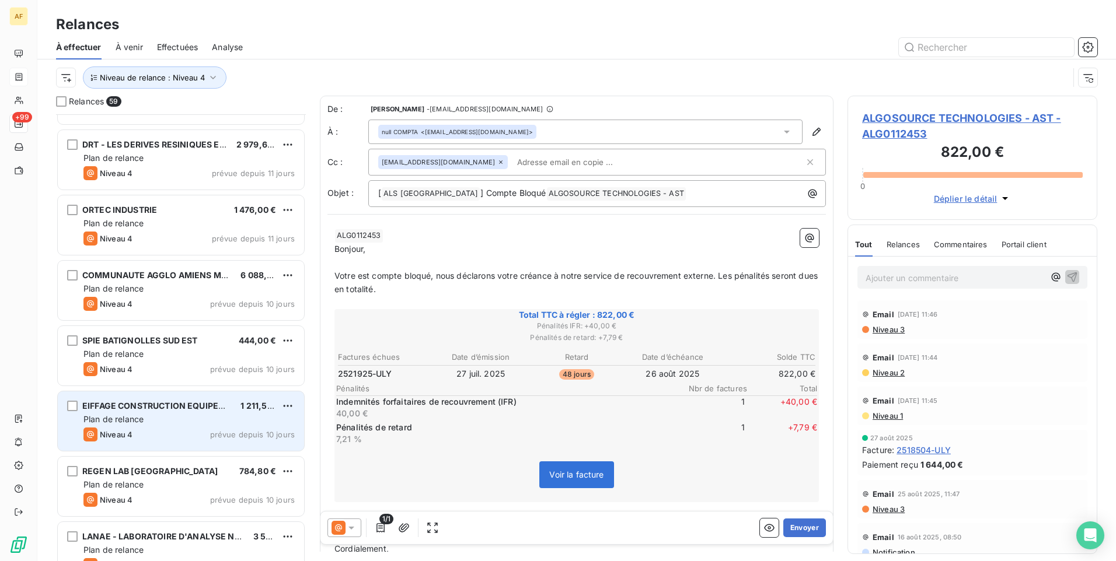
click at [170, 424] on div "Plan de relance" at bounding box center [188, 420] width 211 height 12
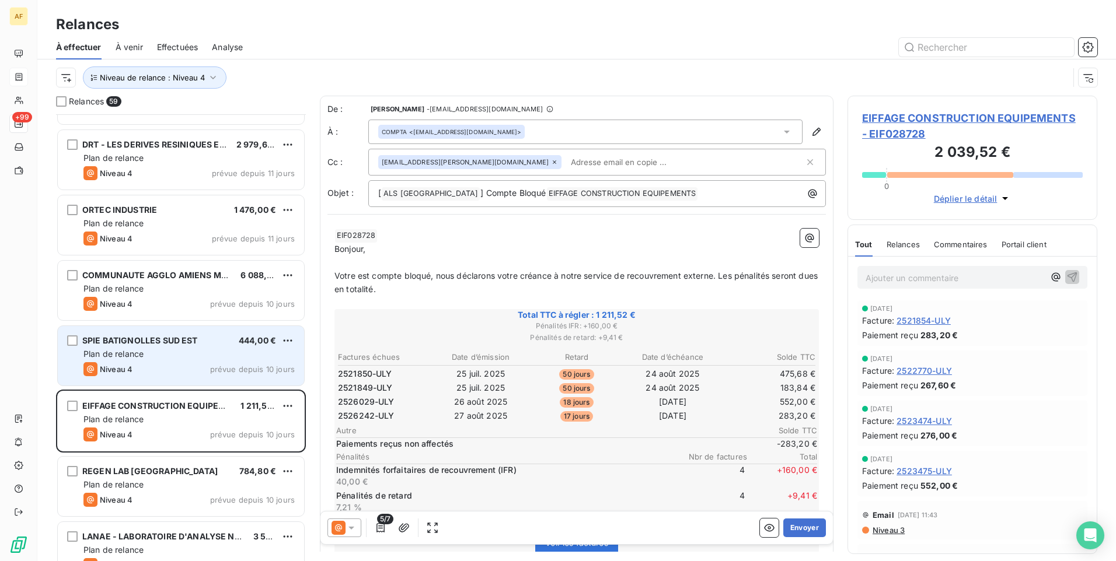
click at [177, 359] on div "Plan de relance" at bounding box center [188, 354] width 211 height 12
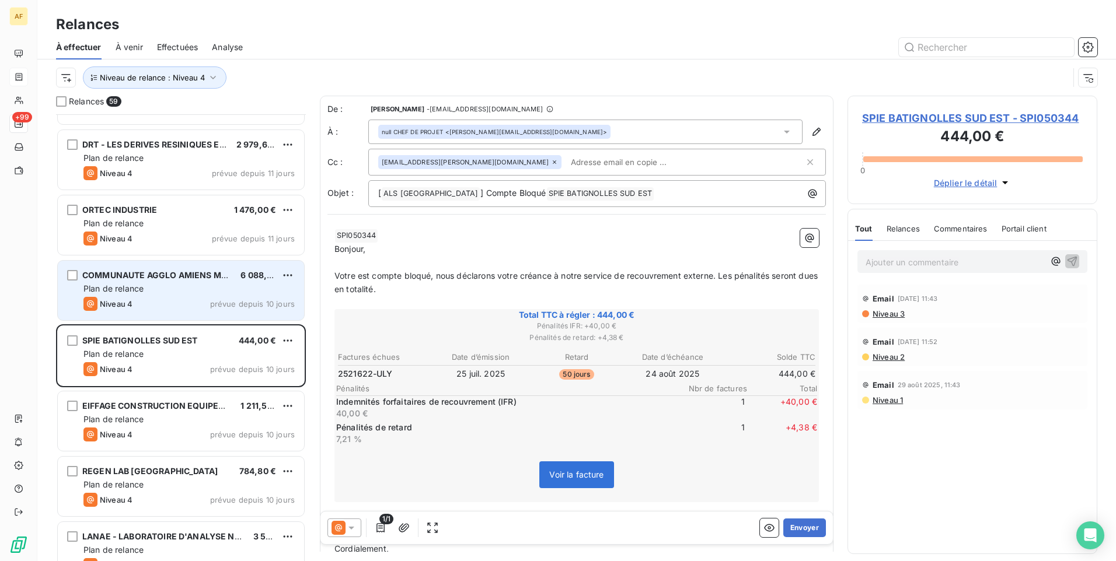
click at [188, 296] on div "COMMUNAUTE AGGLO AMIENS METROPOLE 6 088,74 € Plan de relance Niveau 4 prévue de…" at bounding box center [181, 291] width 246 height 60
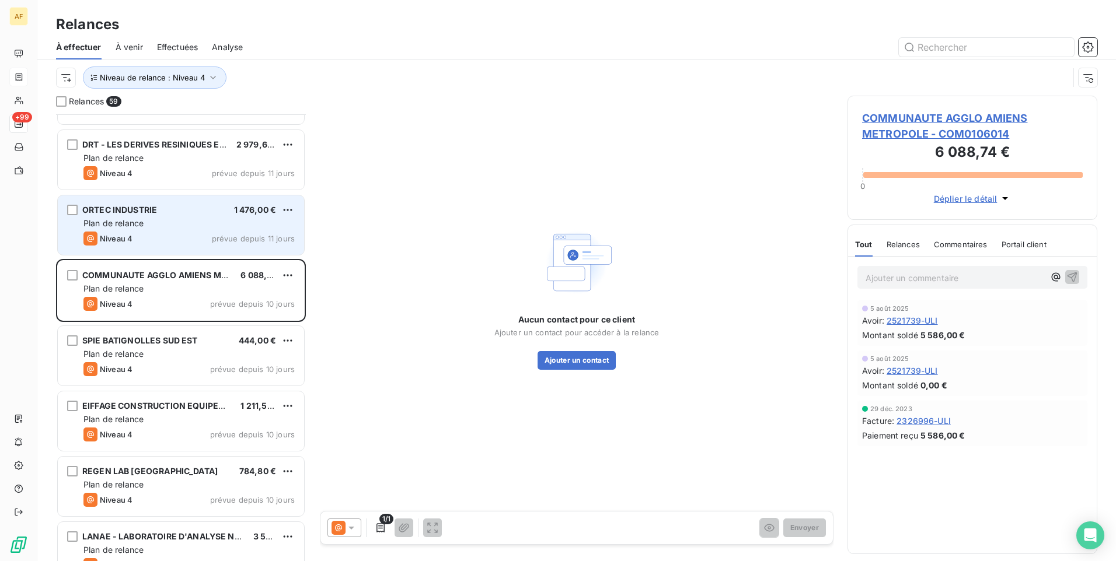
click at [187, 236] on div "Niveau 4 prévue depuis 11 jours" at bounding box center [188, 239] width 211 height 14
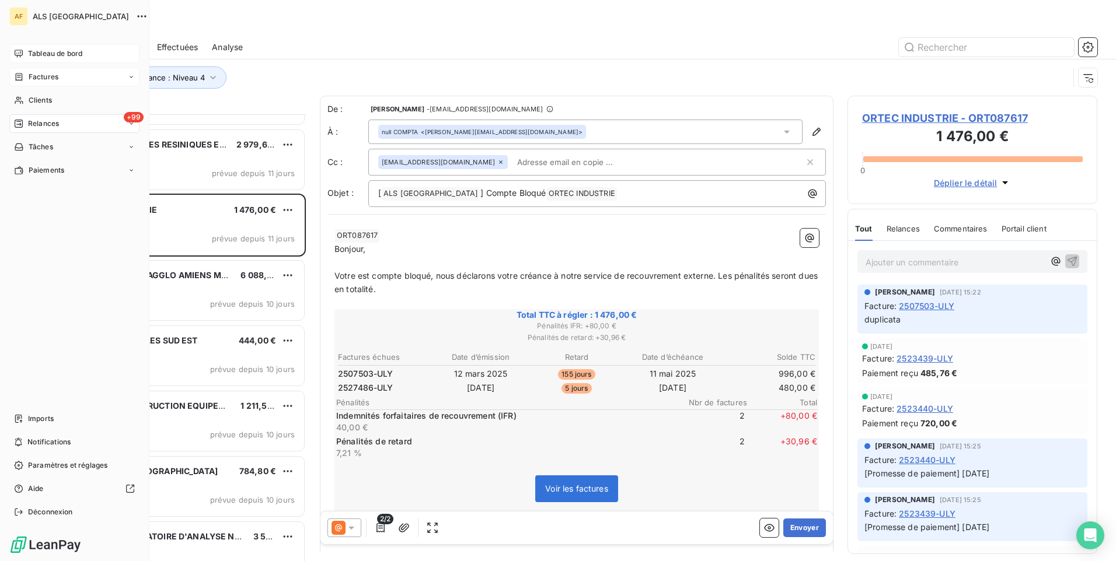
click at [37, 49] on span "Tableau de bord" at bounding box center [55, 53] width 54 height 11
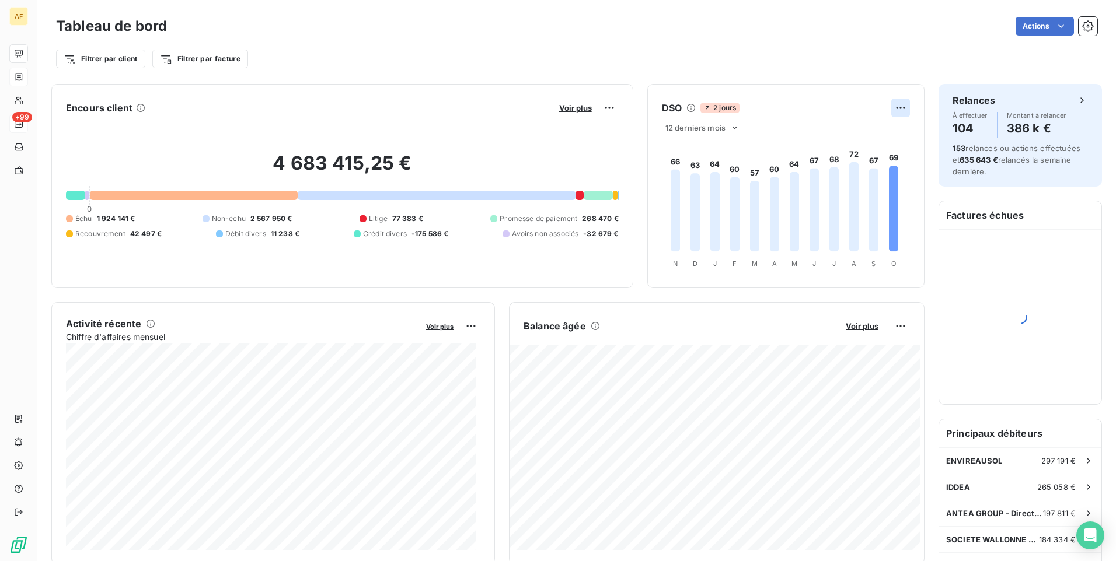
click at [897, 109] on html "AF +99 Tableau de bord Actions Filtrer par client Filtrer par facture Encours c…" at bounding box center [558, 280] width 1116 height 561
click at [856, 136] on div "Exporter" at bounding box center [863, 133] width 65 height 19
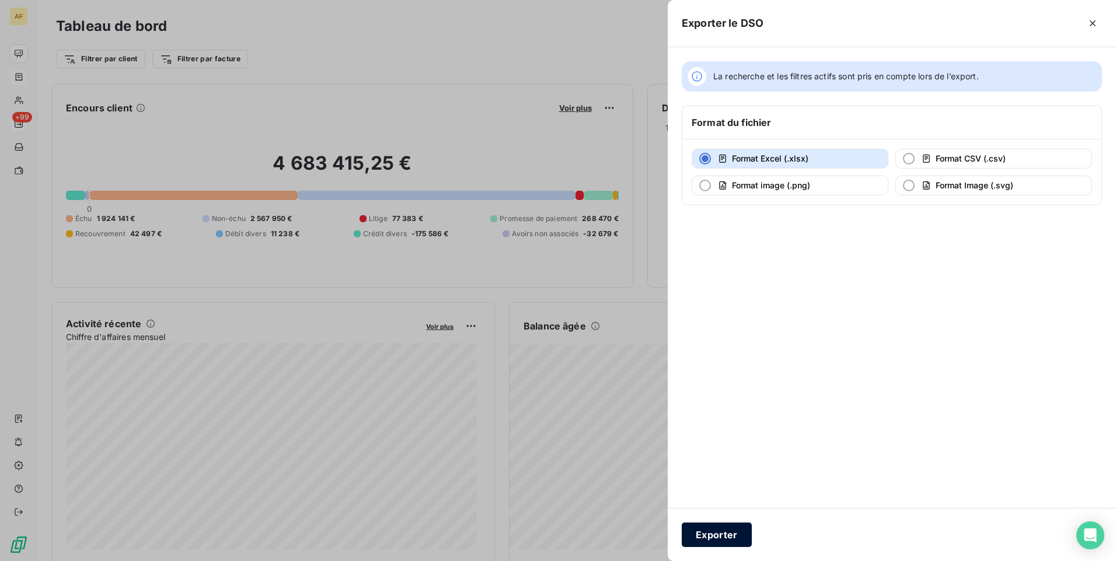
click at [701, 532] on button "Exporter" at bounding box center [716, 535] width 70 height 25
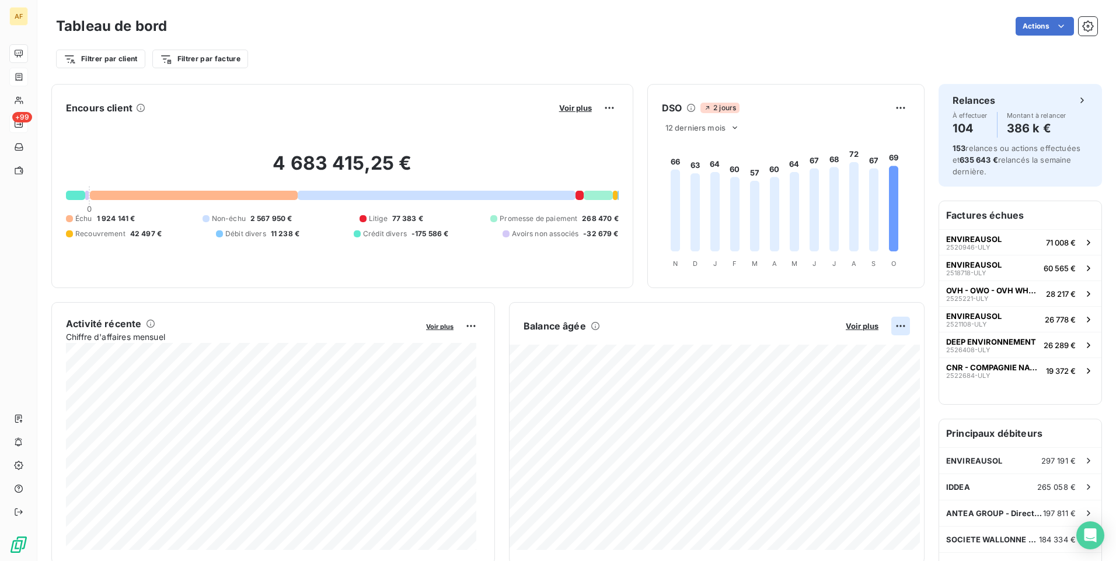
click at [887, 321] on html "AF +99 Tableau de bord Actions Filtrer par client Filtrer par facture Encours c…" at bounding box center [558, 280] width 1116 height 561
click at [870, 351] on div "Exporter" at bounding box center [863, 351] width 65 height 19
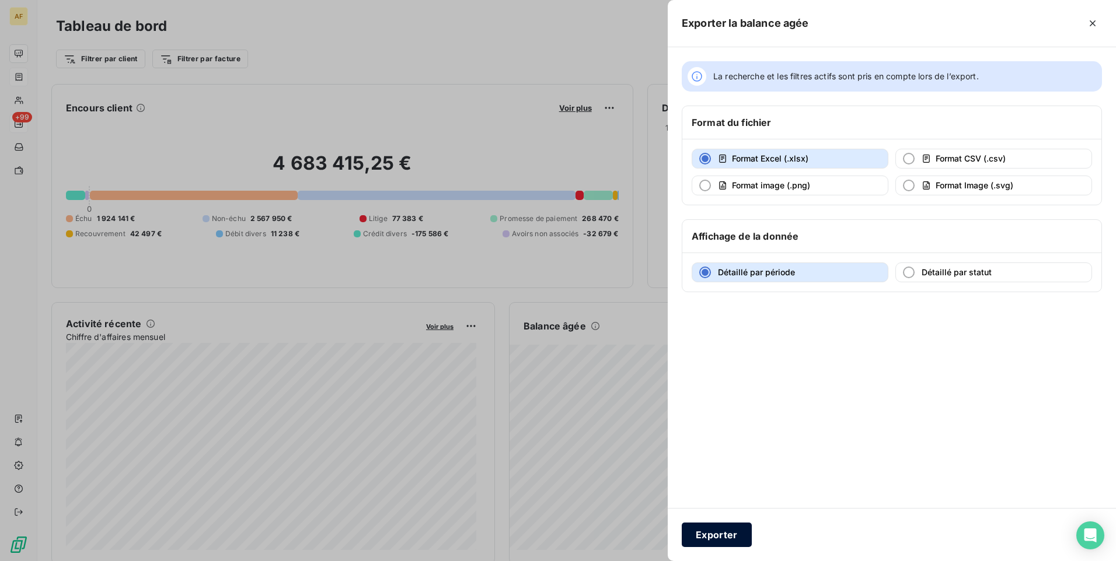
click at [713, 547] on div "Exporter" at bounding box center [891, 534] width 448 height 53
click at [711, 535] on button "Exporter" at bounding box center [716, 535] width 70 height 25
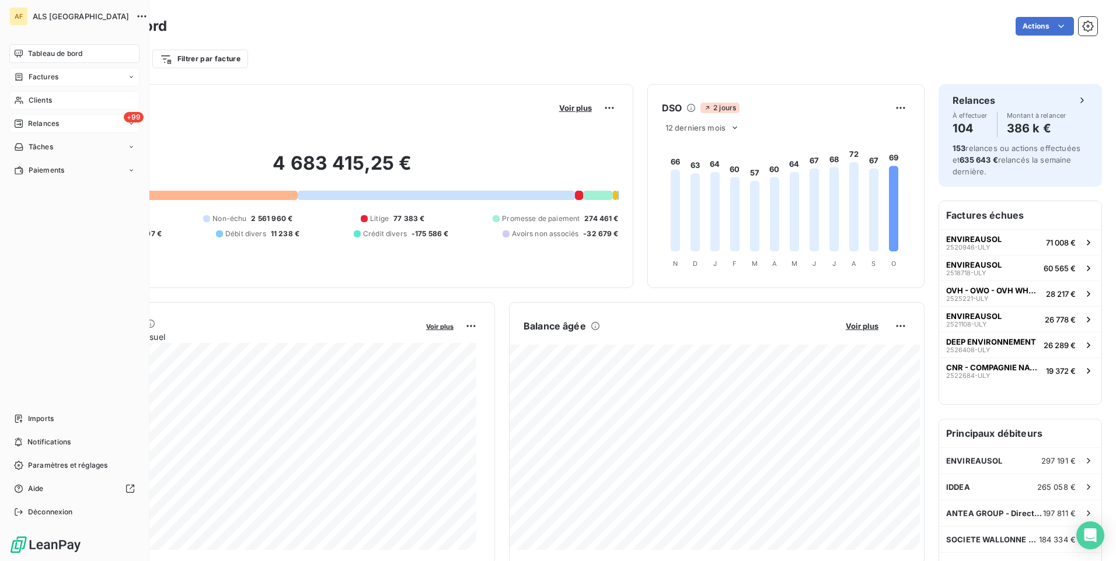
click at [47, 103] on span "Clients" at bounding box center [40, 100] width 23 height 11
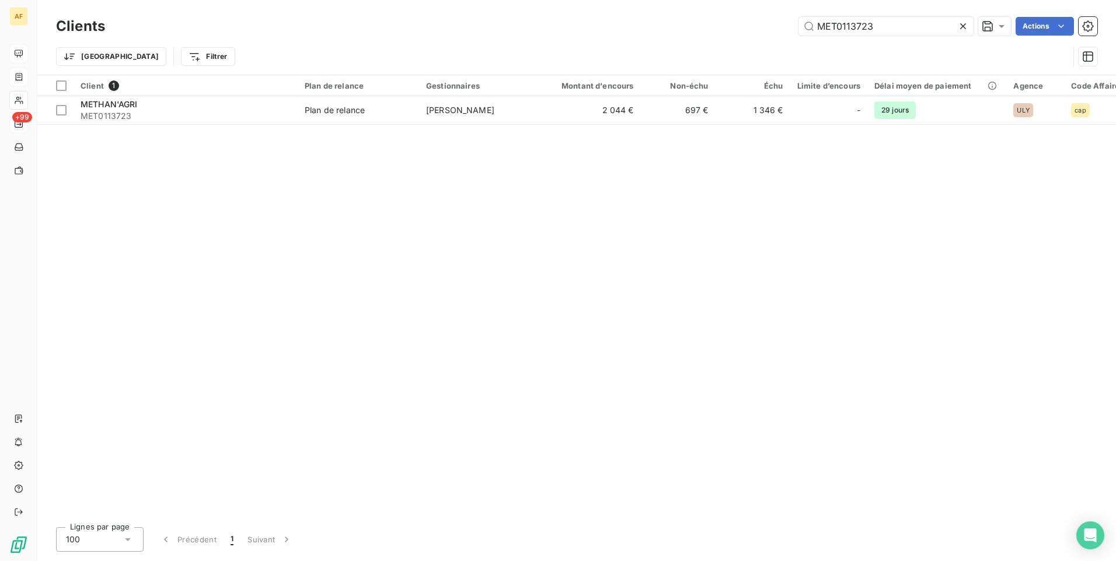
drag, startPoint x: 847, startPoint y: 33, endPoint x: 706, endPoint y: 33, distance: 141.2
click at [709, 33] on div "MET0113723 Actions" at bounding box center [608, 26] width 978 height 19
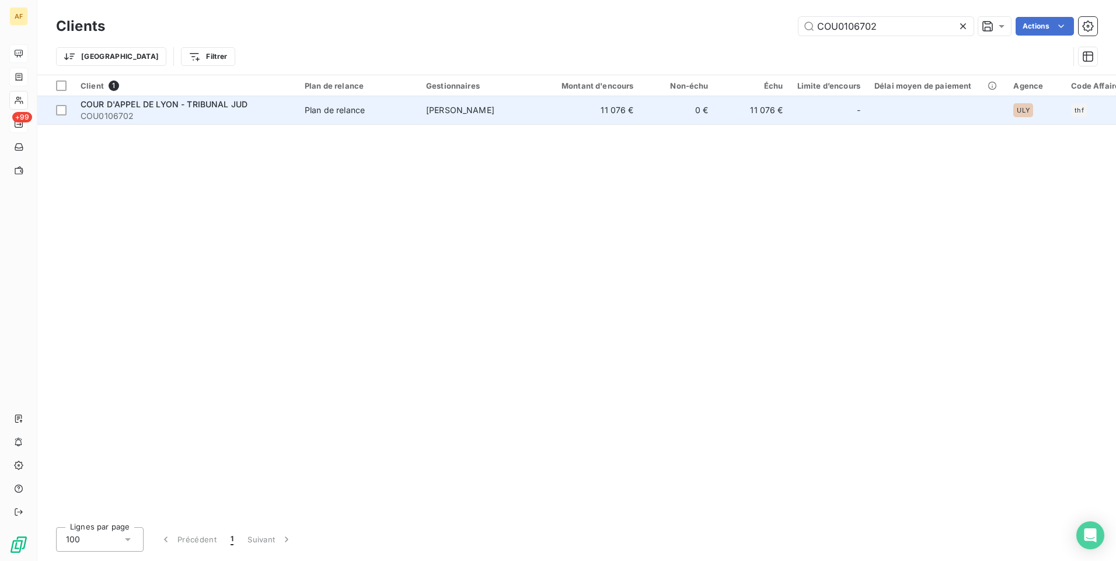
type input "COU0106702"
click at [191, 107] on span "COUR D'APPEL DE LYON - TRIBUNAL JUD" at bounding box center [164, 104] width 167 height 10
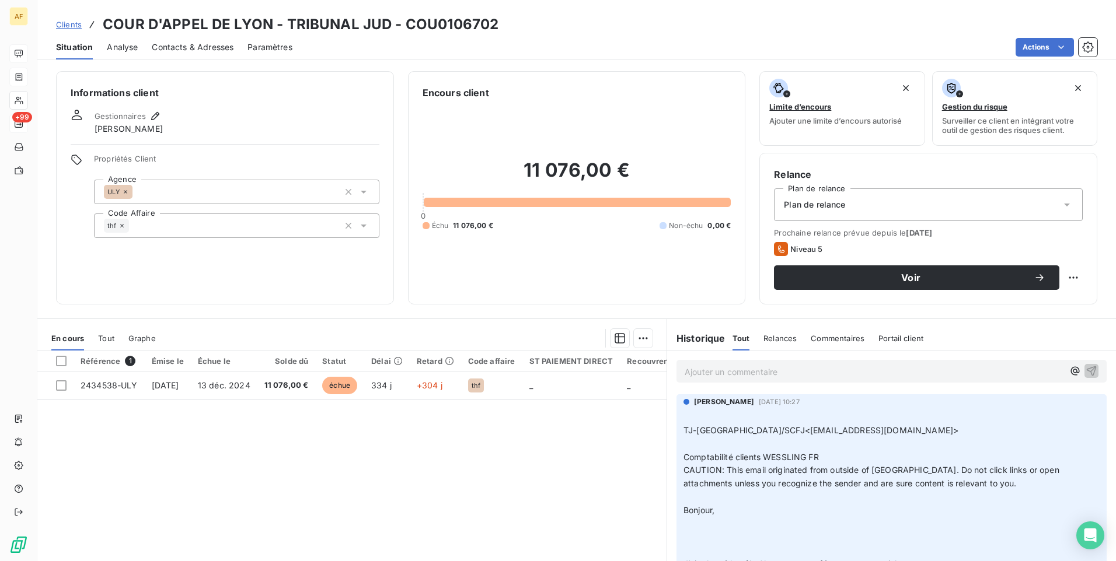
click at [73, 22] on span "Clients" at bounding box center [69, 24] width 26 height 9
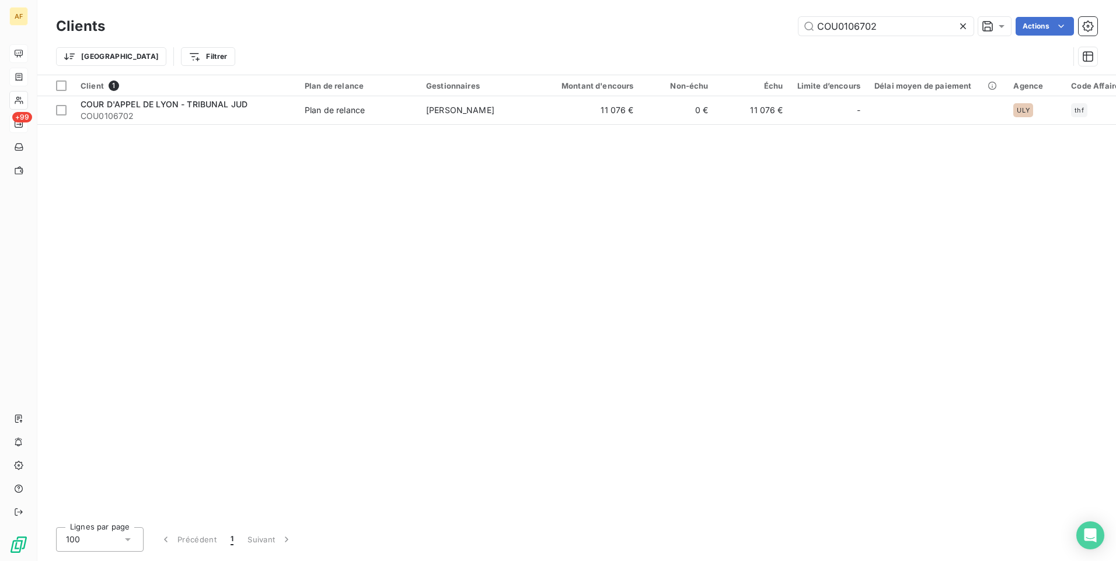
drag, startPoint x: 899, startPoint y: 29, endPoint x: 698, endPoint y: 28, distance: 200.7
click at [698, 28] on div "COU0106702 Actions" at bounding box center [608, 26] width 978 height 19
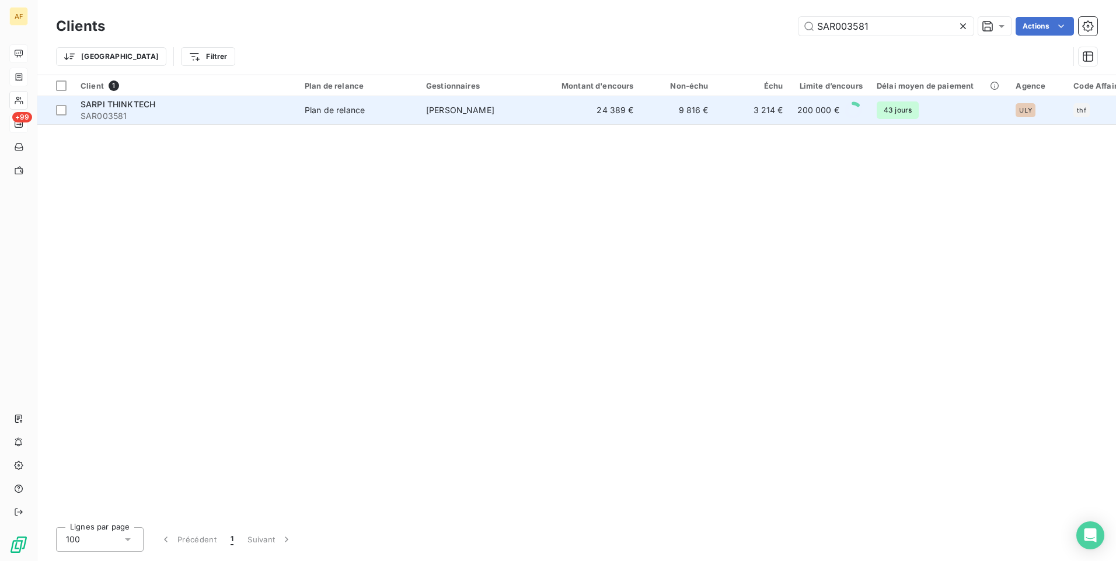
type input "SAR003581"
click at [119, 104] on span "SARPI THINKTECH" at bounding box center [118, 104] width 75 height 10
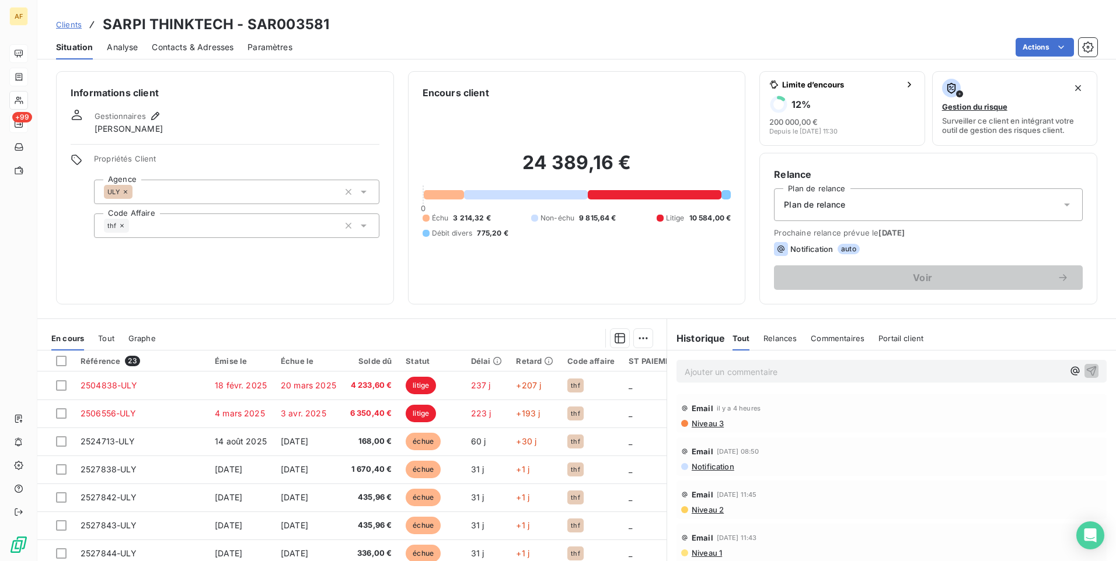
click at [74, 27] on span "Clients" at bounding box center [69, 24] width 26 height 9
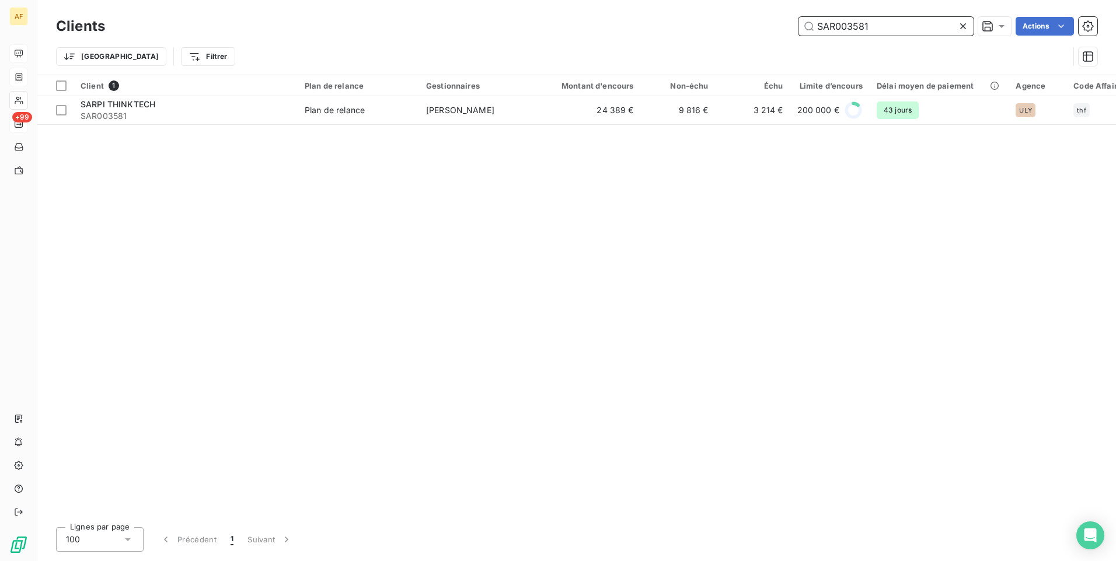
drag, startPoint x: 893, startPoint y: 20, endPoint x: 685, endPoint y: 37, distance: 209.0
click at [685, 37] on div "Clients SAR003581 Actions" at bounding box center [576, 26] width 1041 height 25
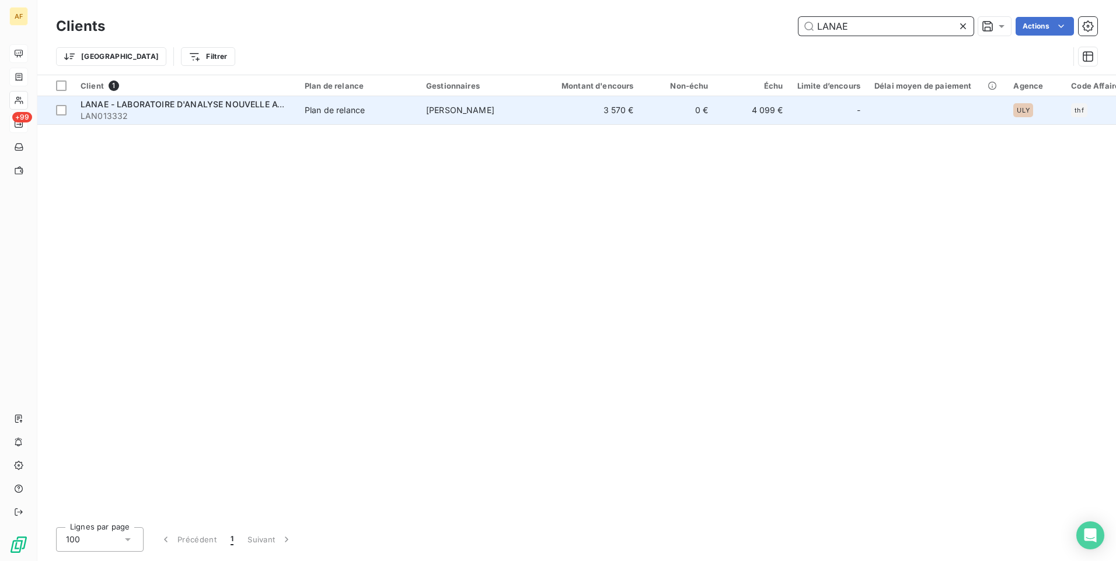
type input "LANAE"
click at [205, 107] on span "LANAE - LABORATOIRE D'ANALYSE NOUVELLE AQUITAINE ENVIRONNEMENT" at bounding box center [237, 104] width 312 height 10
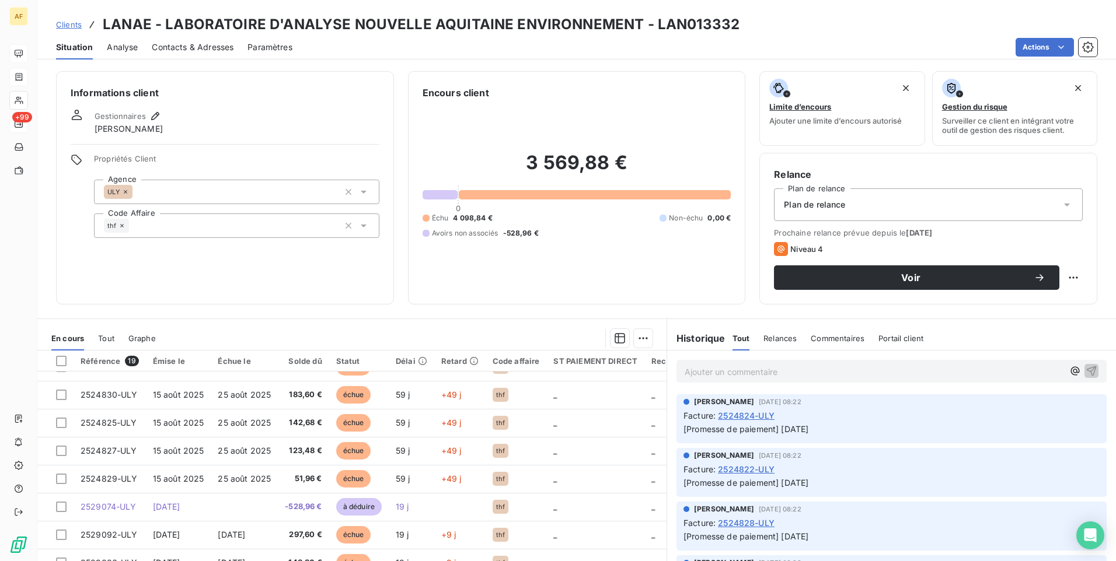
scroll to position [275, 0]
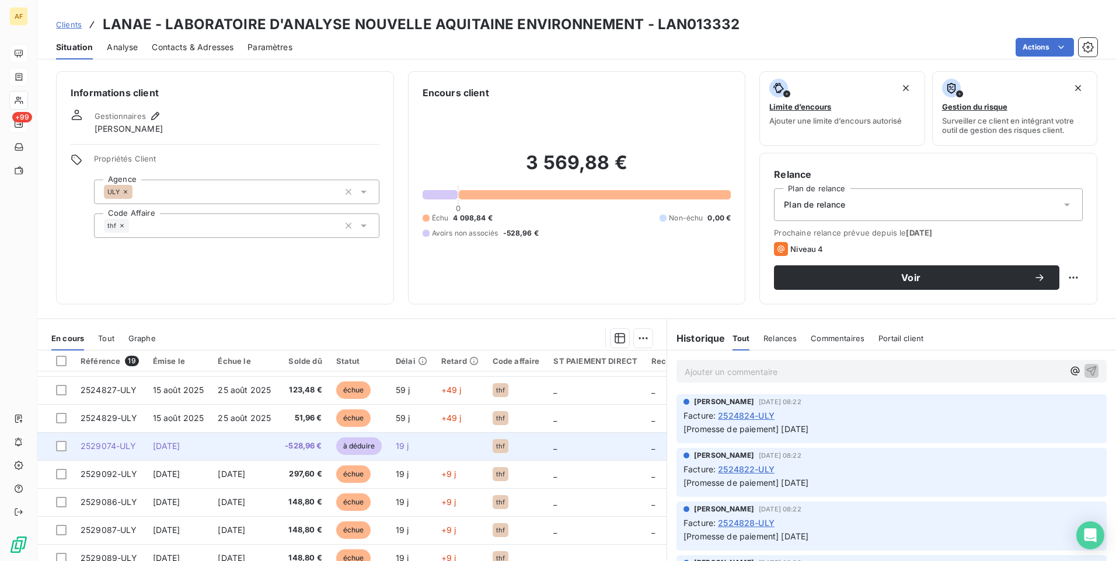
click at [109, 449] on span "2529074-ULY" at bounding box center [109, 446] width 56 height 10
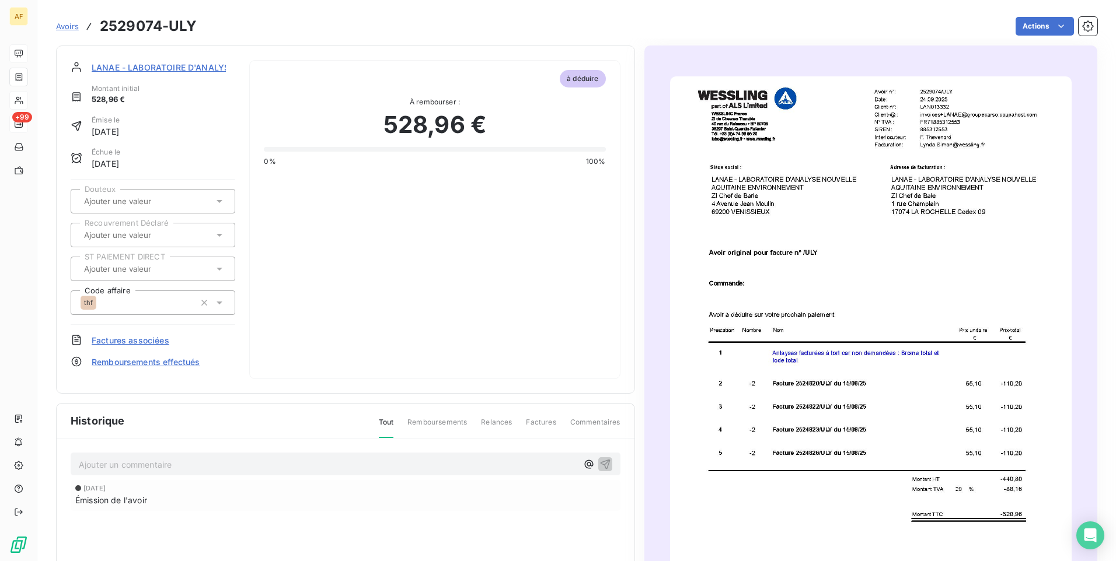
click at [804, 371] on img "button" at bounding box center [870, 360] width 401 height 568
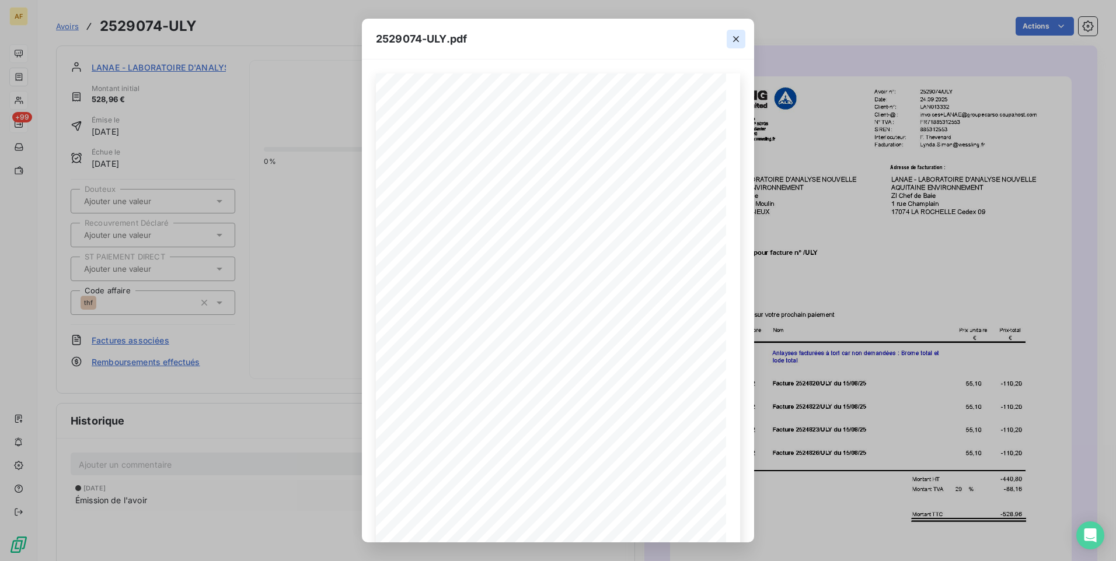
click at [735, 37] on icon "button" at bounding box center [736, 39] width 12 height 12
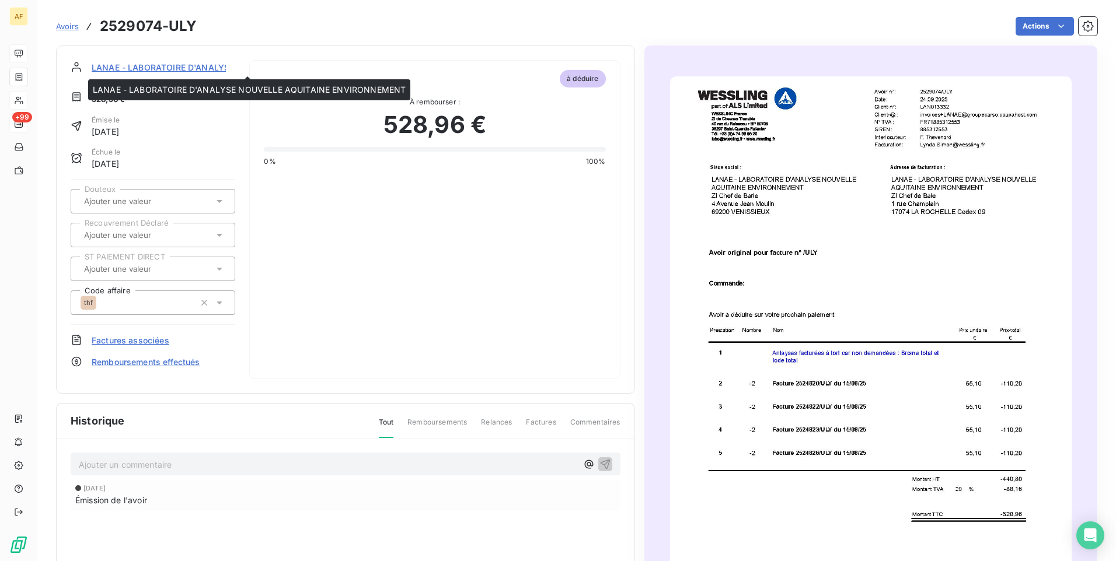
click at [115, 72] on span "LANAE - LABORATOIRE D'ANALYSE NOUVELLE AQUITAINE ENVIRONNEMENT" at bounding box center [248, 67] width 312 height 12
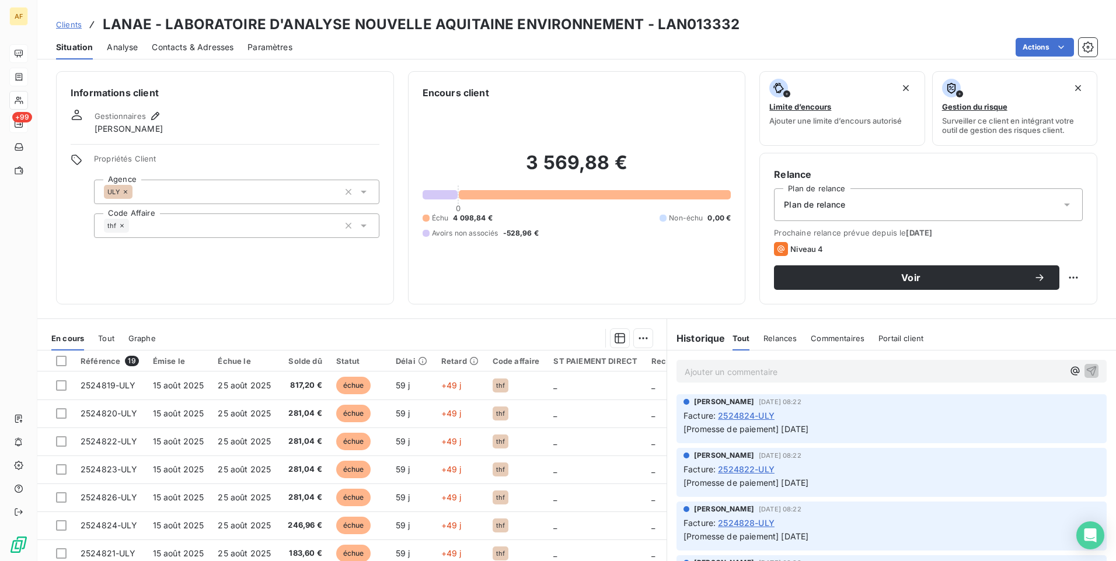
click at [76, 28] on span "Clients" at bounding box center [69, 24] width 26 height 9
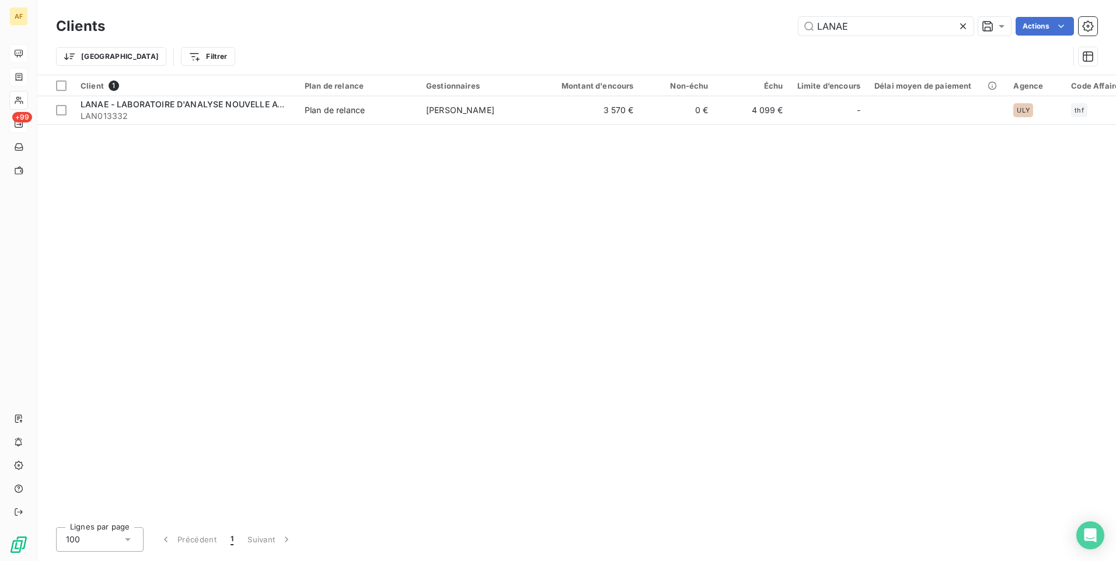
drag, startPoint x: 722, startPoint y: 16, endPoint x: 628, endPoint y: 20, distance: 94.1
click at [651, 22] on div "LANAE Actions" at bounding box center [608, 26] width 978 height 19
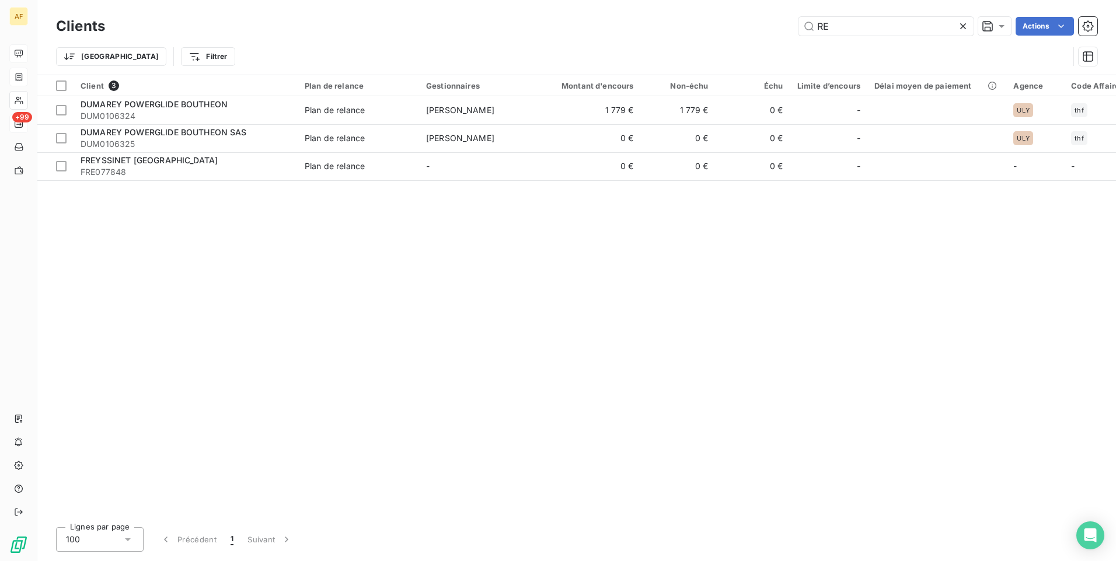
type input "R"
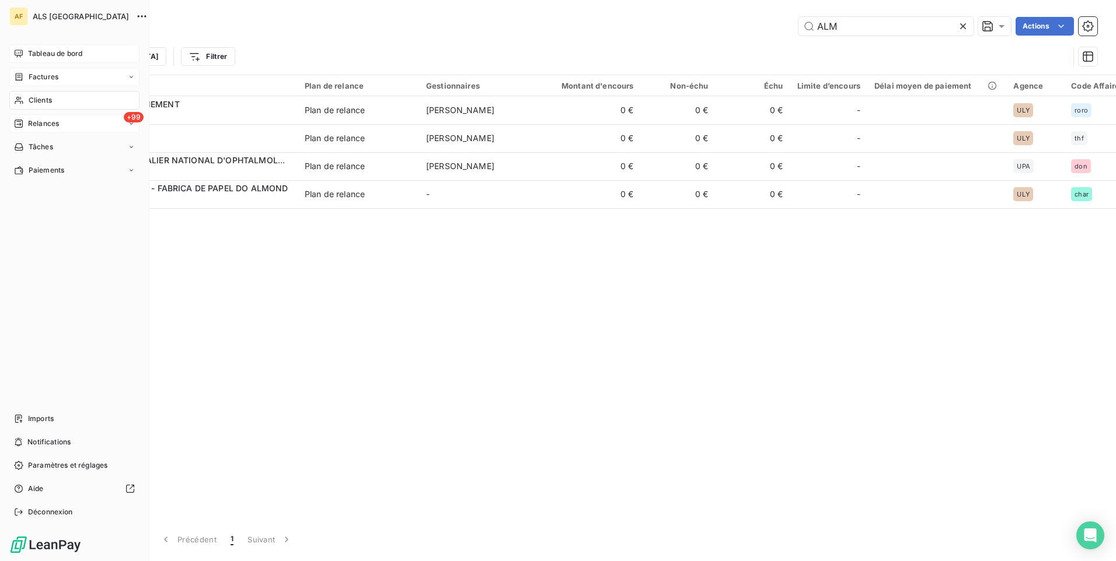
type input "ALM"
click at [41, 122] on span "Relances" at bounding box center [43, 123] width 31 height 11
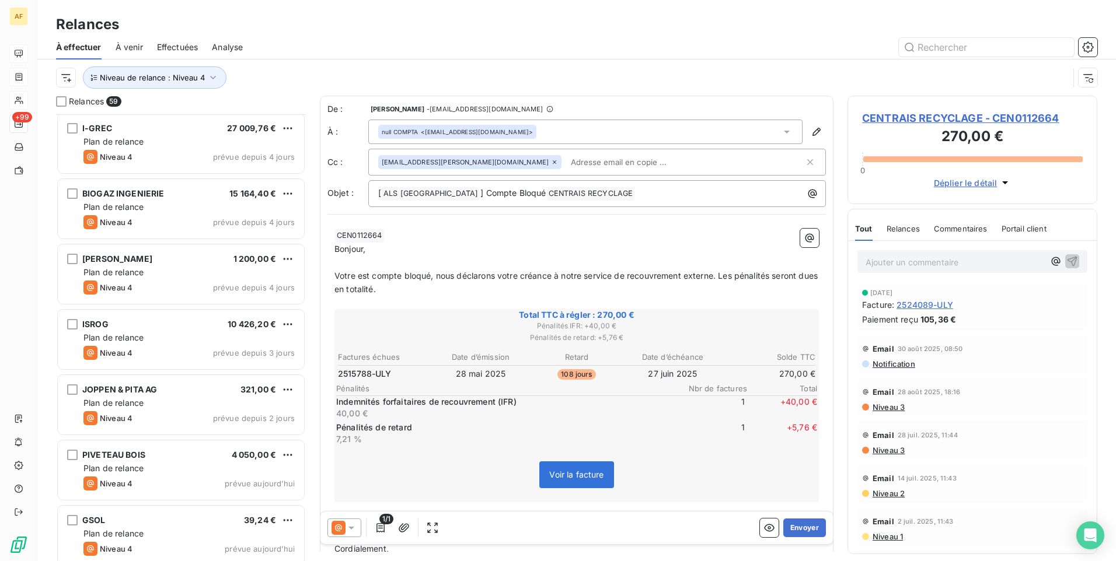
scroll to position [3409, 0]
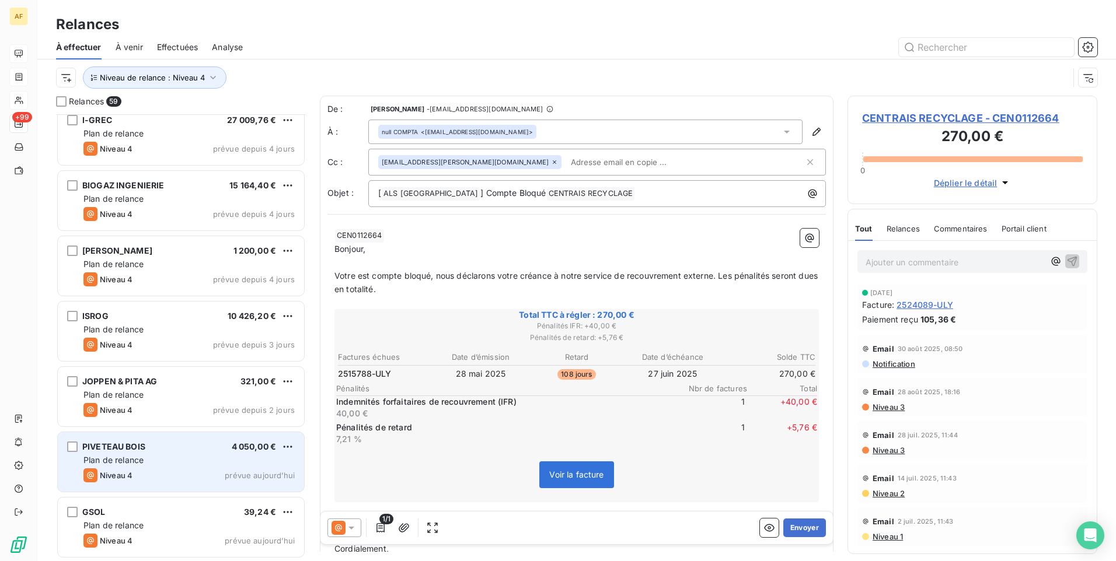
click at [174, 480] on div "Niveau 4 prévue aujourd’hui" at bounding box center [188, 476] width 211 height 14
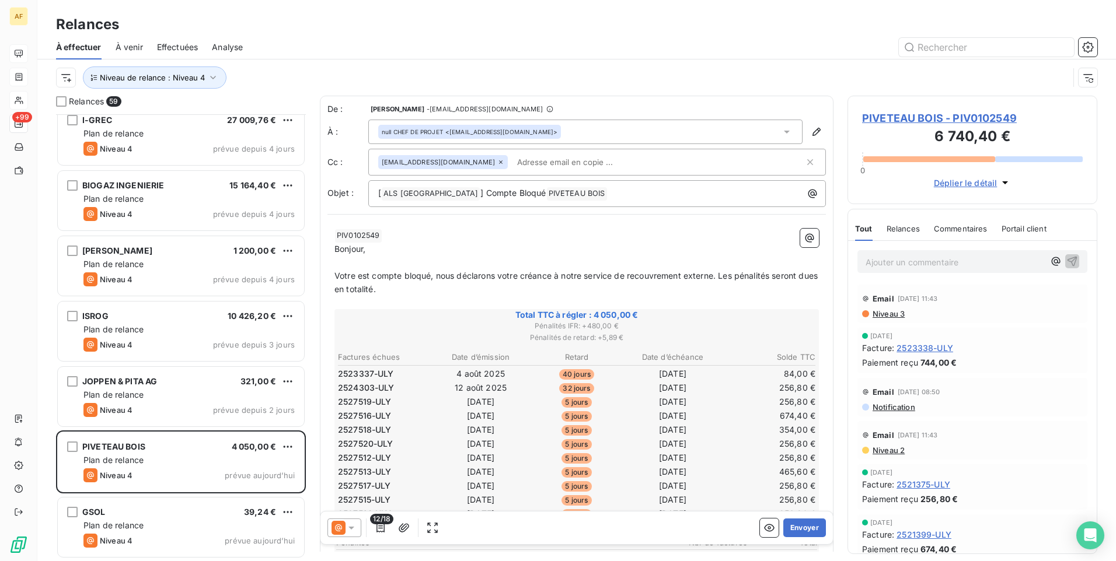
click at [945, 487] on span "2521375-ULY" at bounding box center [923, 484] width 54 height 12
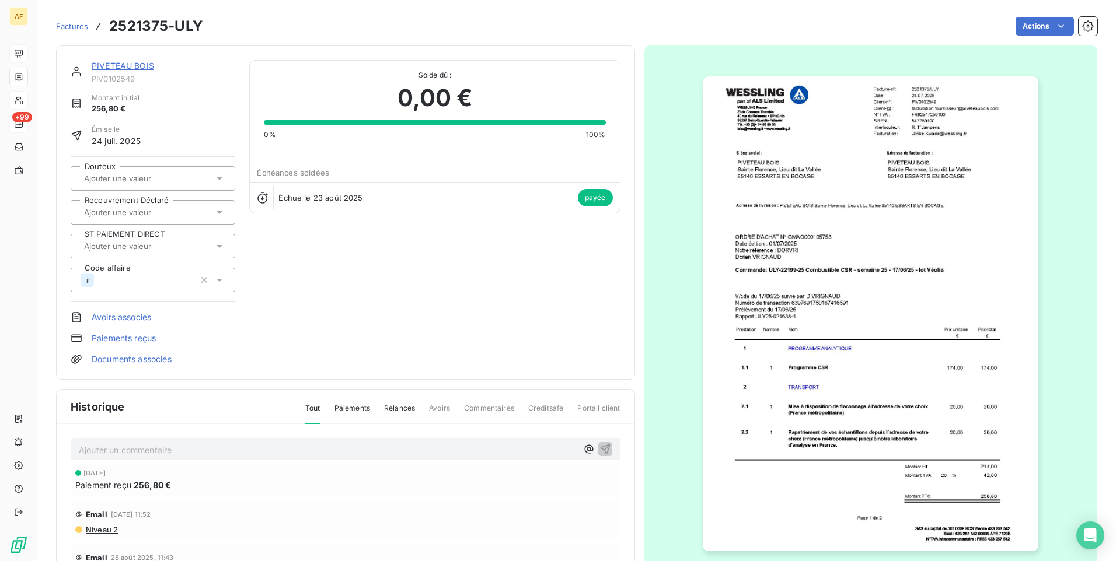
click at [888, 301] on img "button" at bounding box center [869, 313] width 335 height 475
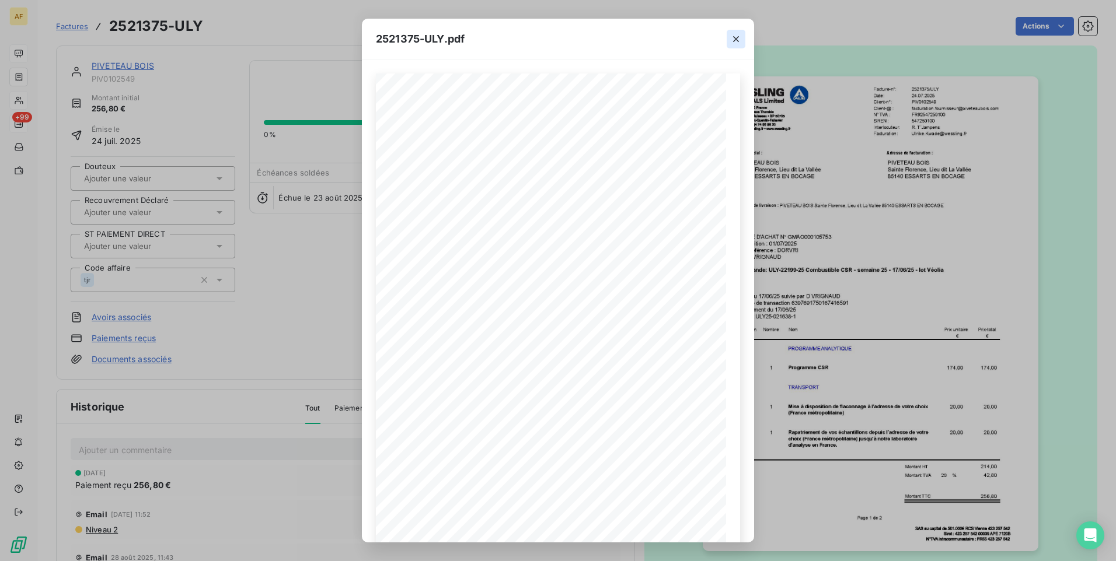
click at [735, 37] on icon "button" at bounding box center [736, 39] width 12 height 12
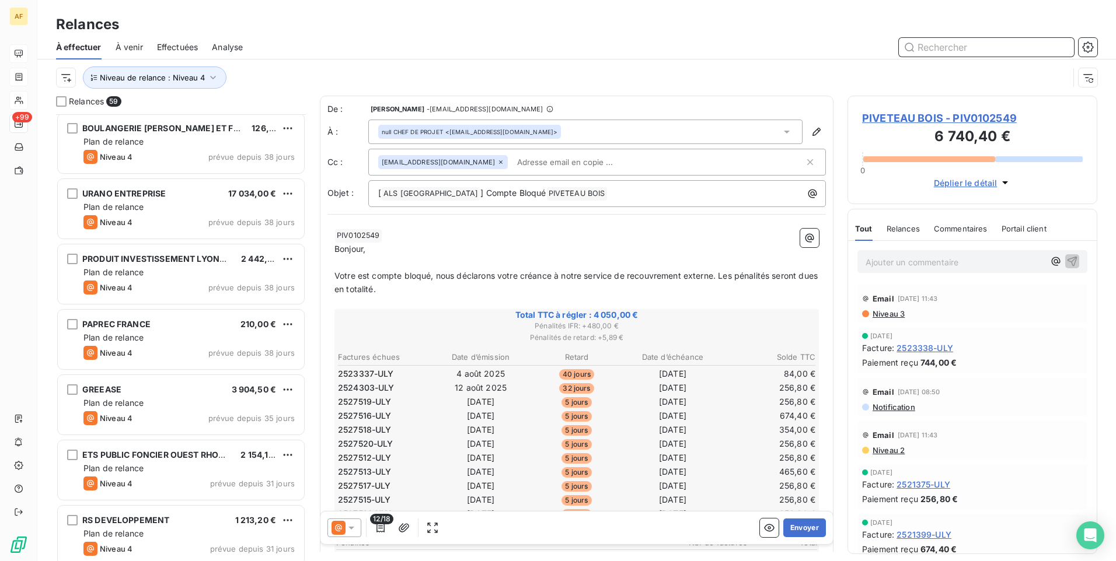
scroll to position [438, 241]
